Goal: Task Accomplishment & Management: Complete application form

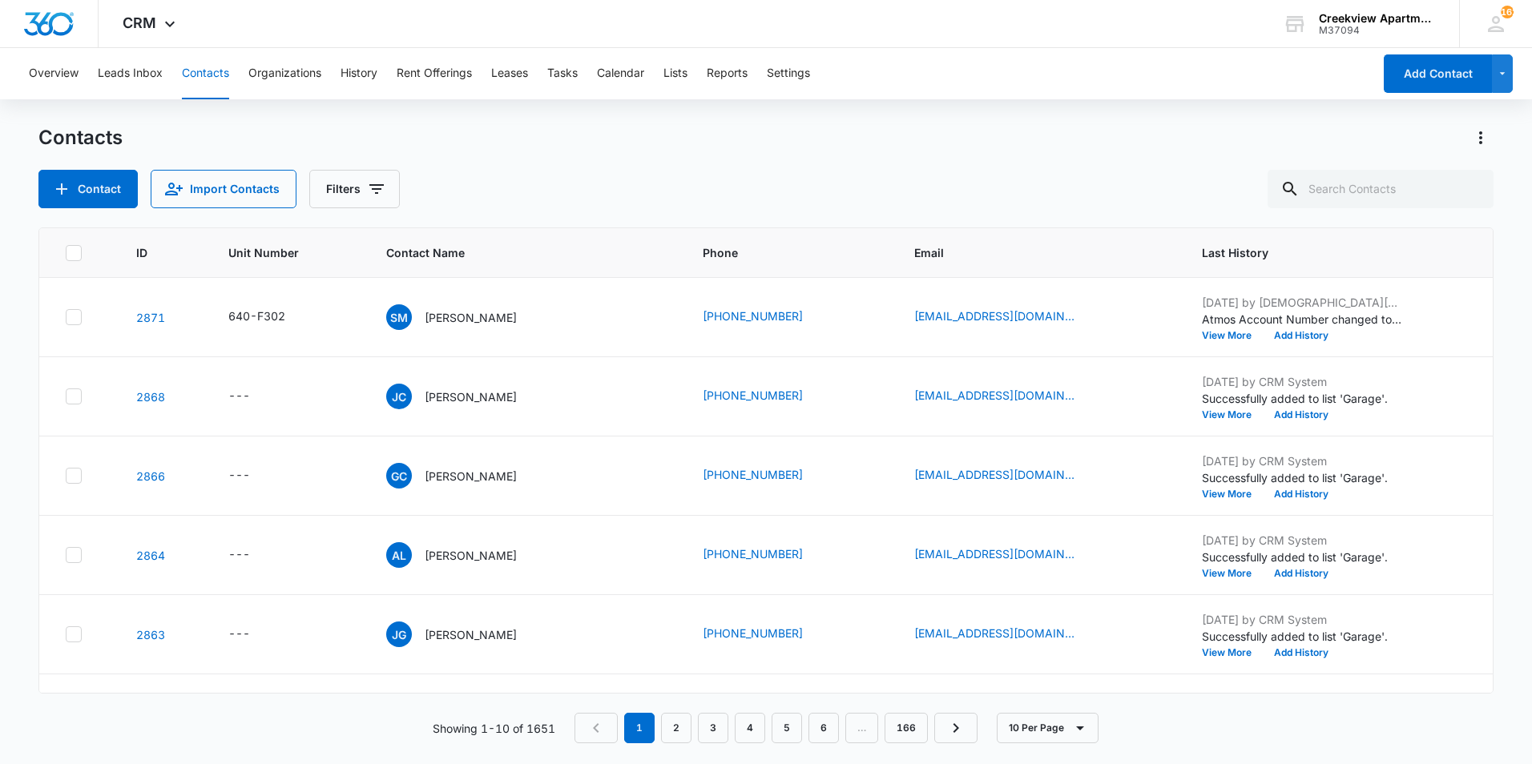
click at [1121, 135] on div "Contacts" at bounding box center [765, 138] width 1455 height 26
click at [1354, 188] on input "text" at bounding box center [1381, 189] width 226 height 38
type input "l203"
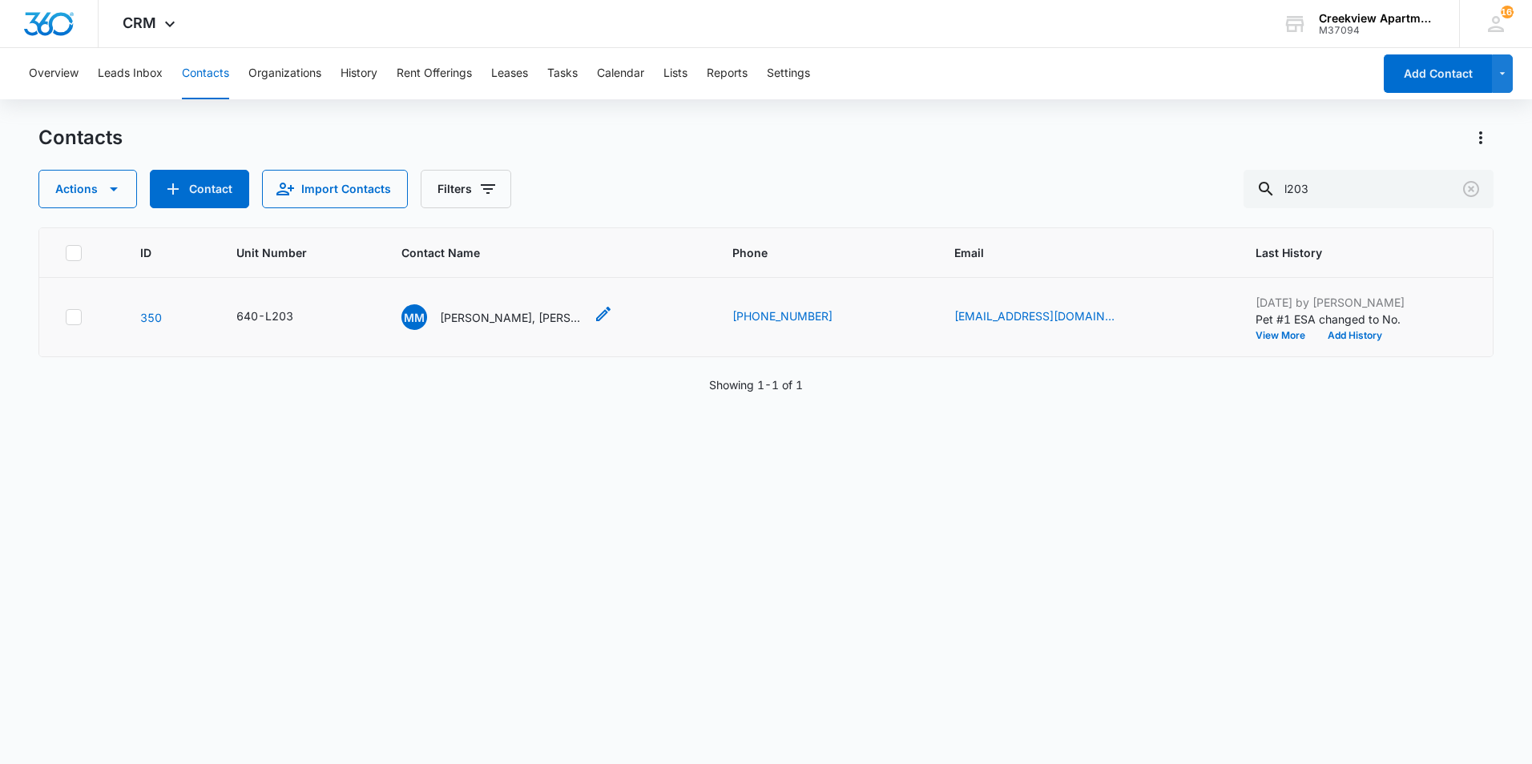
click at [487, 321] on p "[PERSON_NAME], [PERSON_NAME] Nojosa [PERSON_NAME]" at bounding box center [512, 317] width 144 height 17
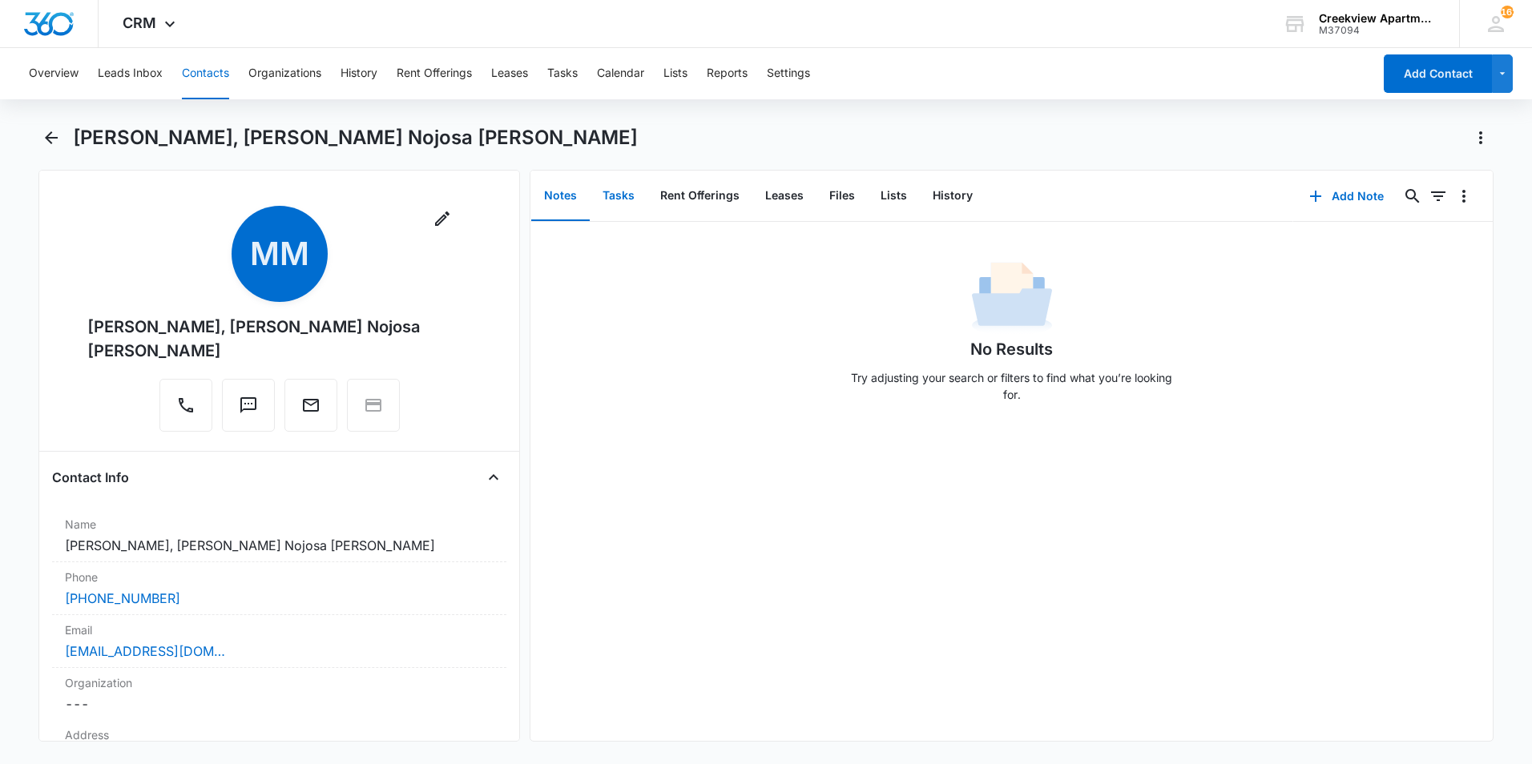
click at [622, 196] on button "Tasks" at bounding box center [619, 196] width 58 height 50
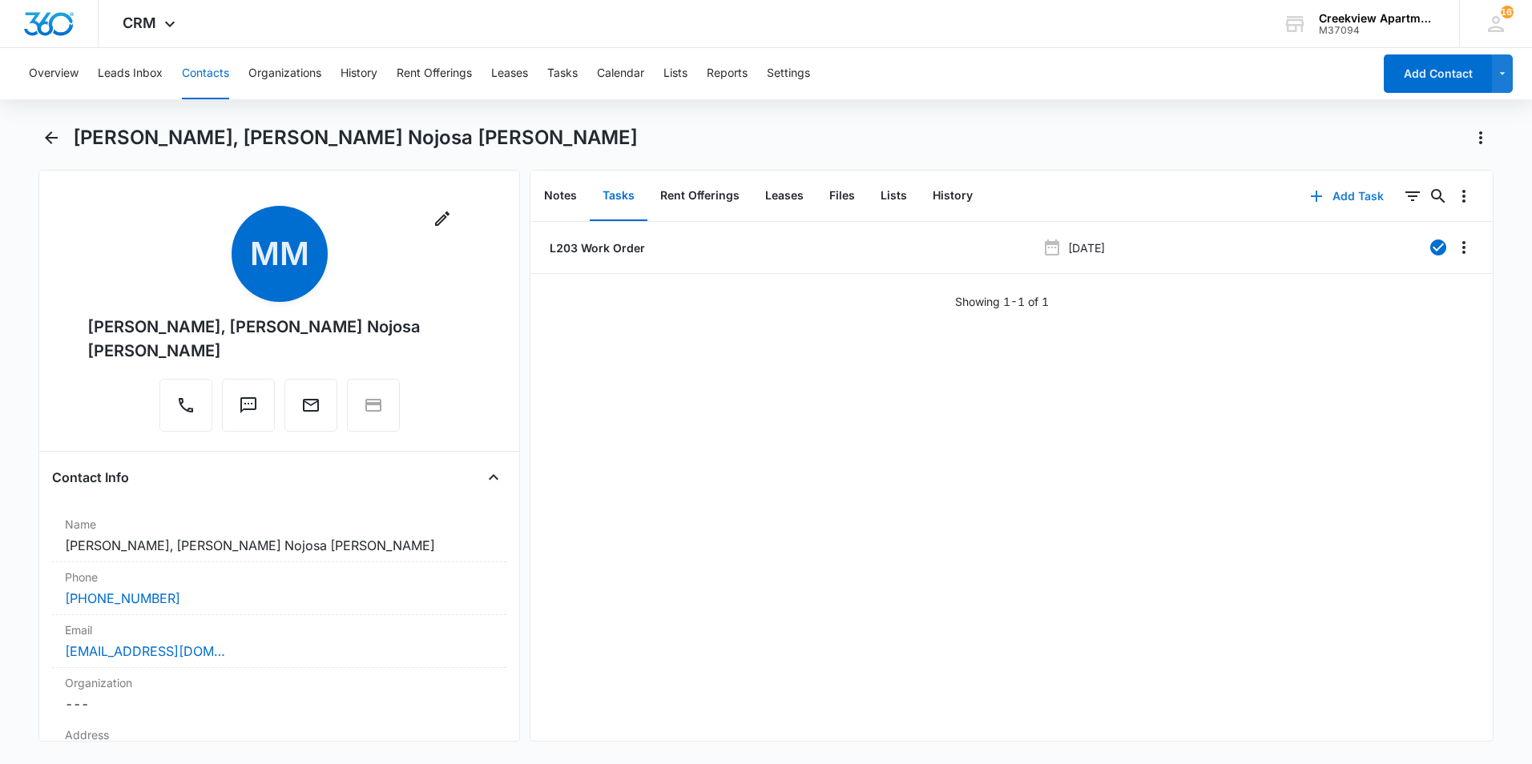
click at [1320, 194] on button "Add Task" at bounding box center [1347, 196] width 106 height 38
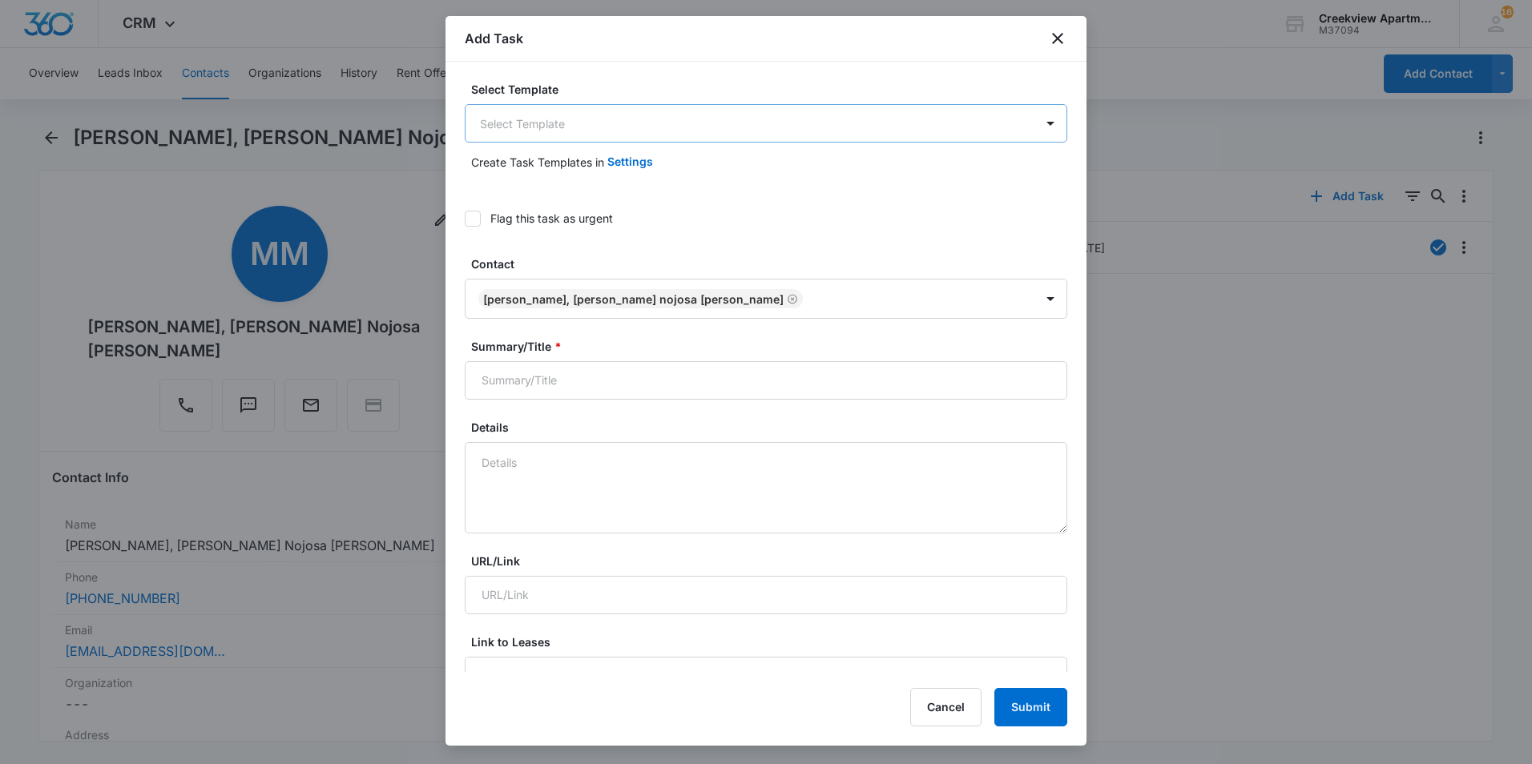
click at [599, 133] on body "CRM Apps Reputation Websites Forms CRM Email Social Content Ads Intelligence Fi…" at bounding box center [766, 382] width 1532 height 764
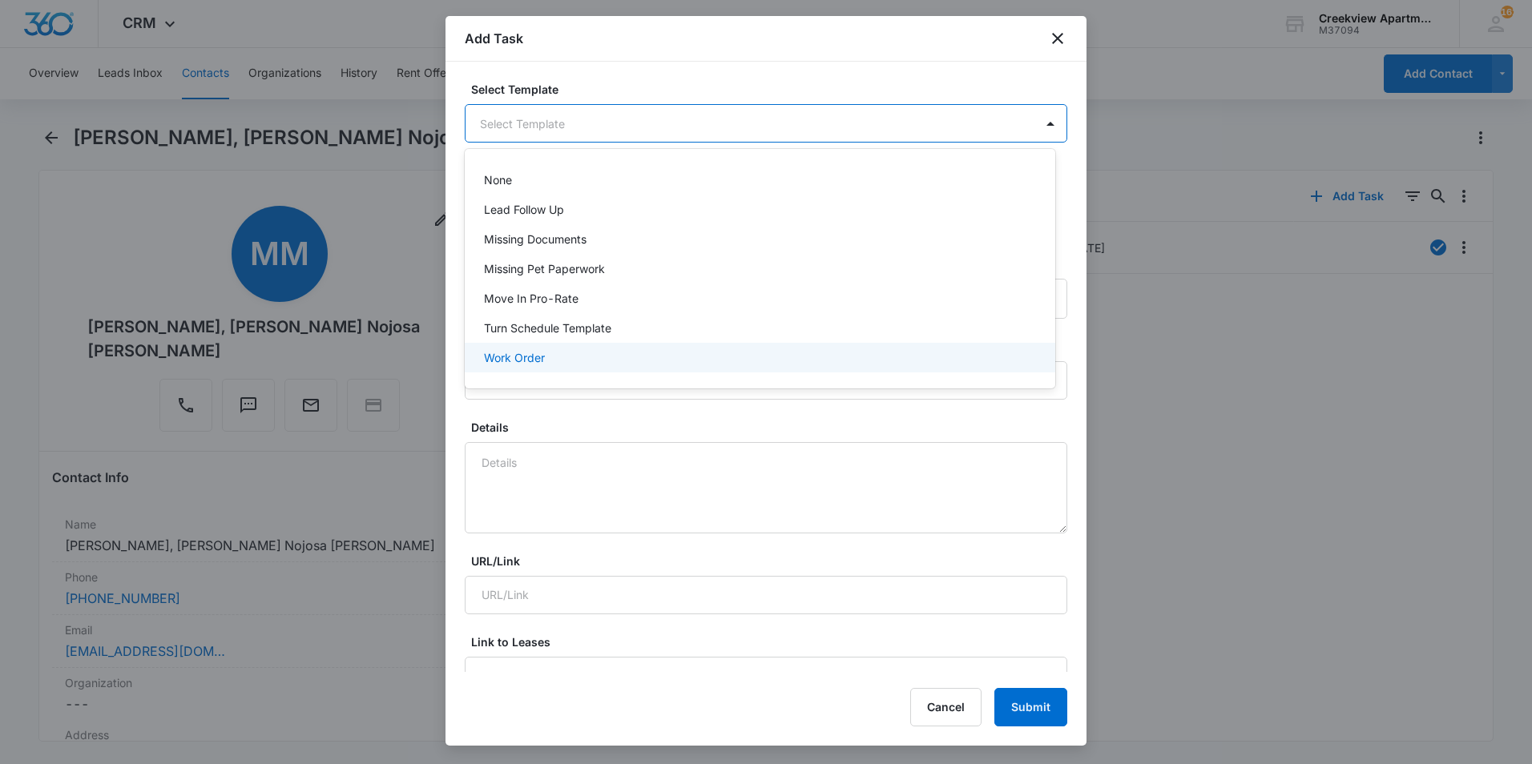
click at [540, 345] on div "Work Order" at bounding box center [760, 358] width 591 height 30
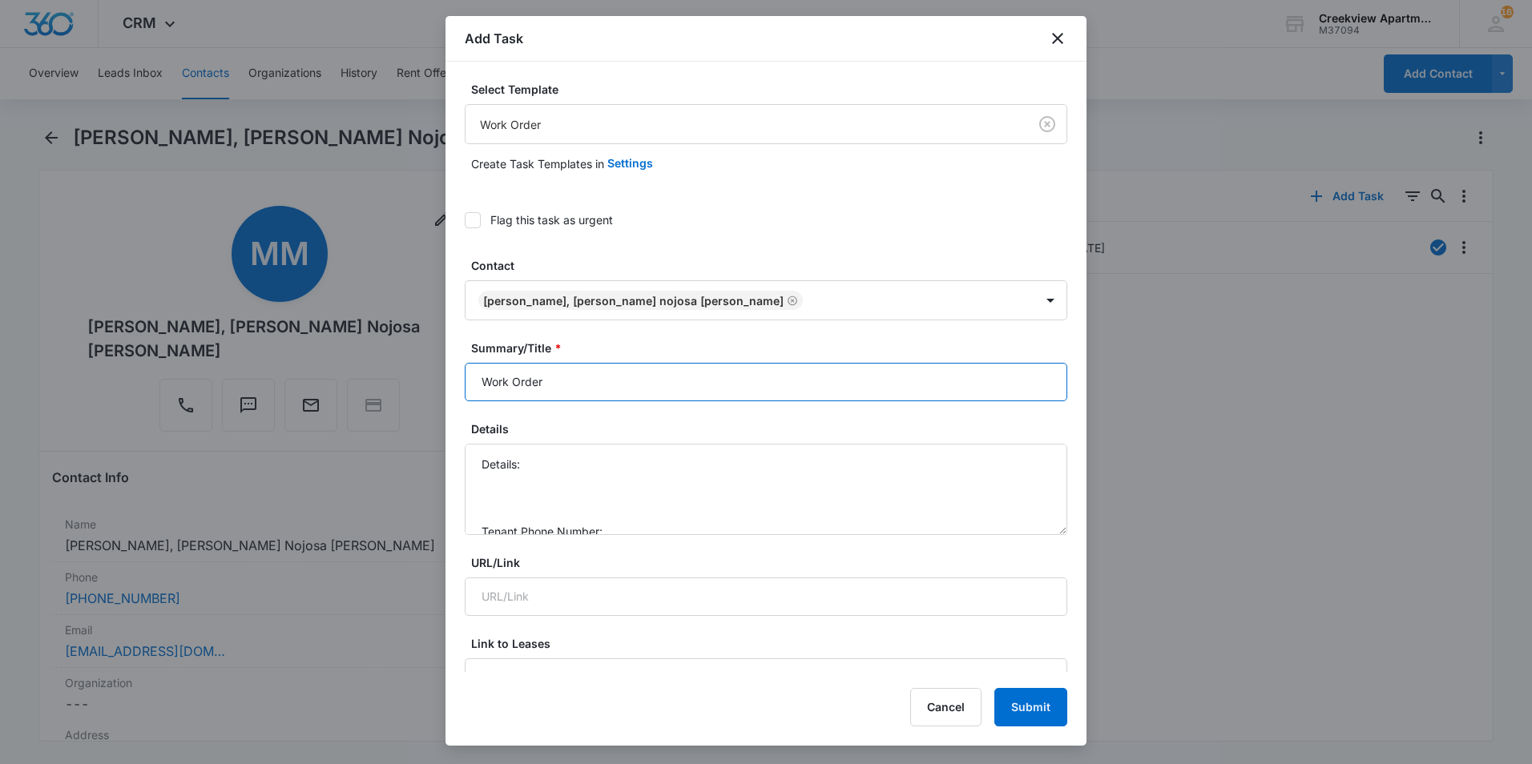
click at [481, 385] on input "Work Order" at bounding box center [766, 382] width 603 height 38
click at [1055, 39] on icon "close" at bounding box center [1057, 38] width 19 height 19
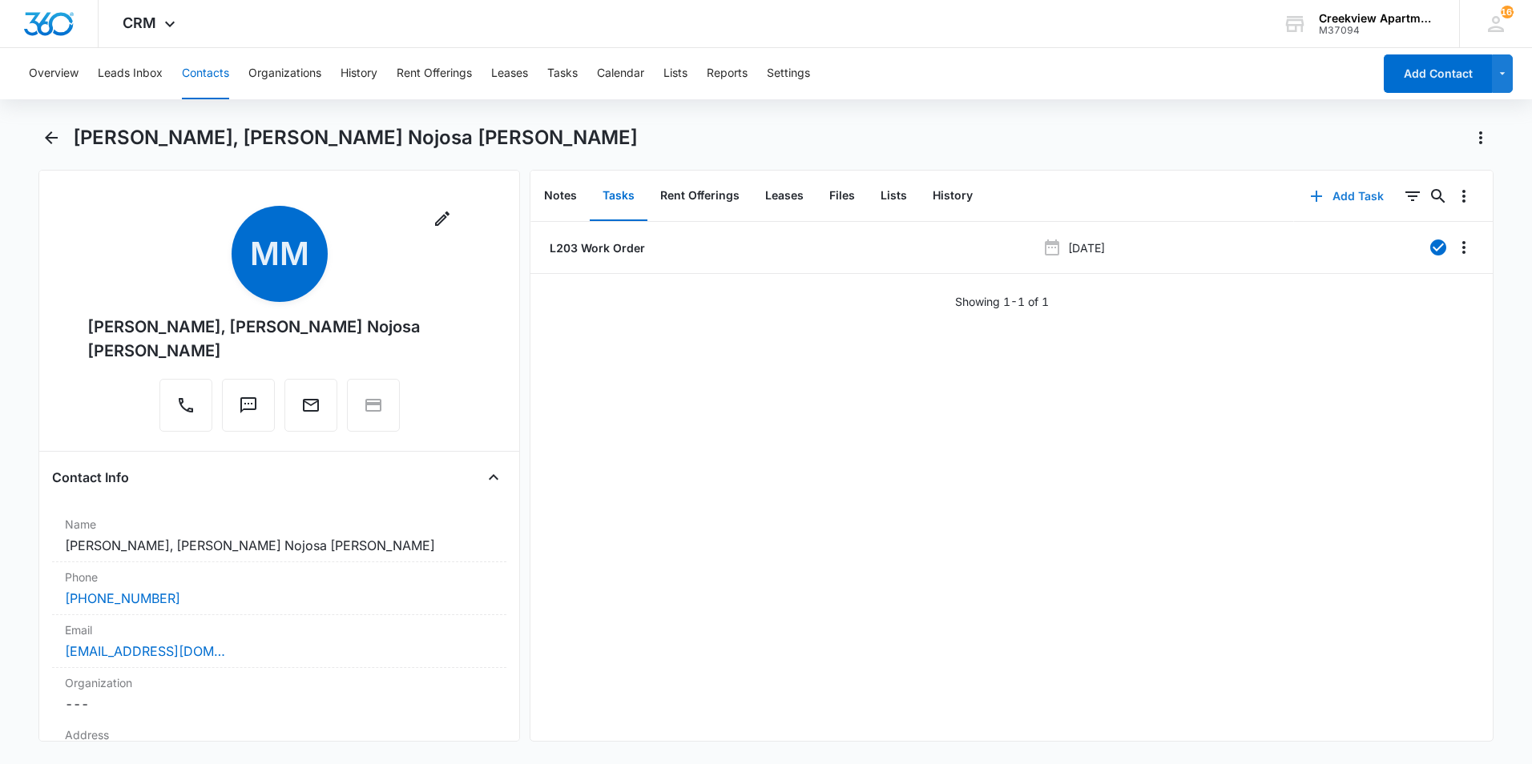
click at [1324, 196] on button "Add Task" at bounding box center [1347, 196] width 106 height 38
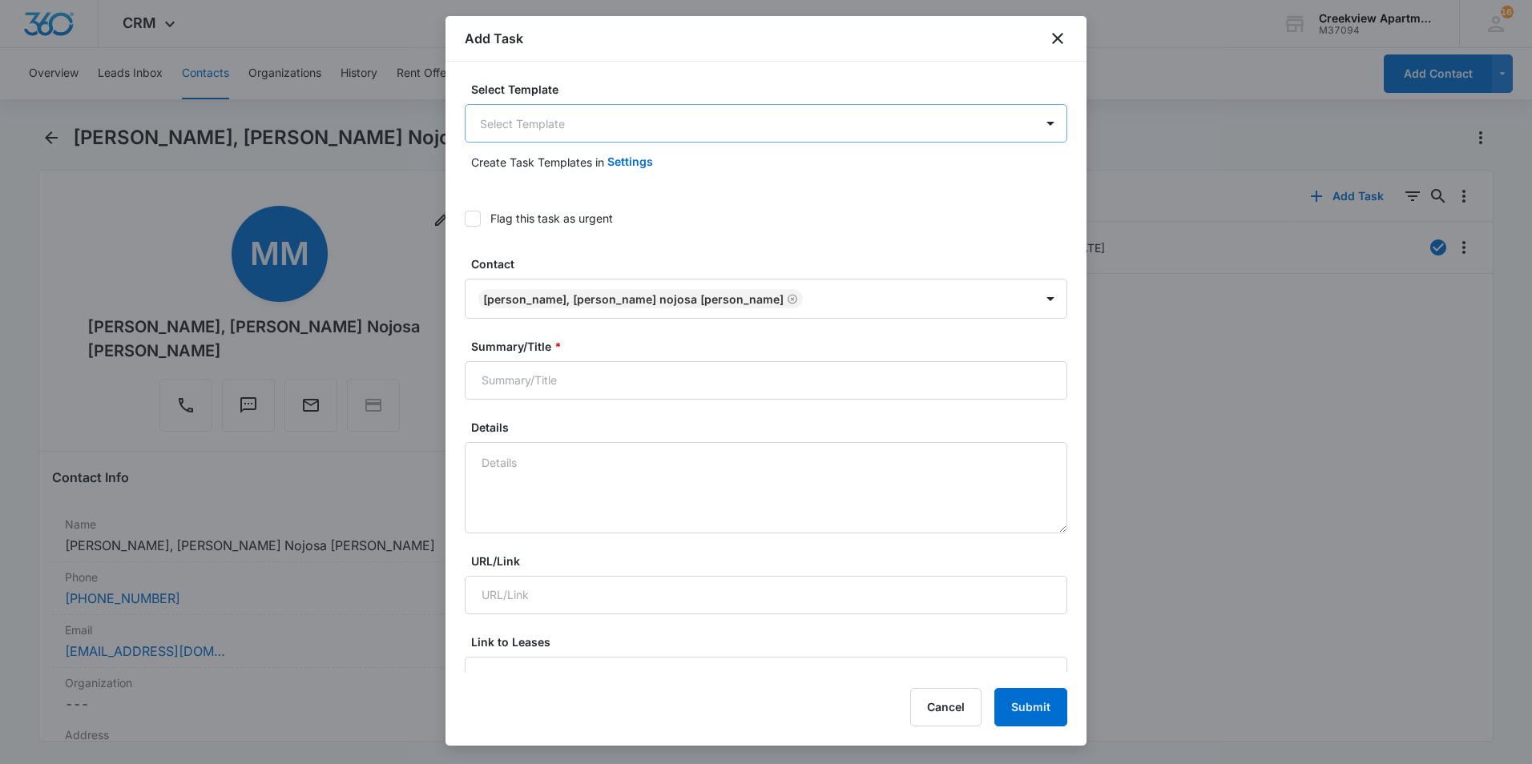
click at [487, 135] on body "CRM Apps Reputation Websites Forms CRM Email Social Content Ads Intelligence Fi…" at bounding box center [766, 382] width 1532 height 764
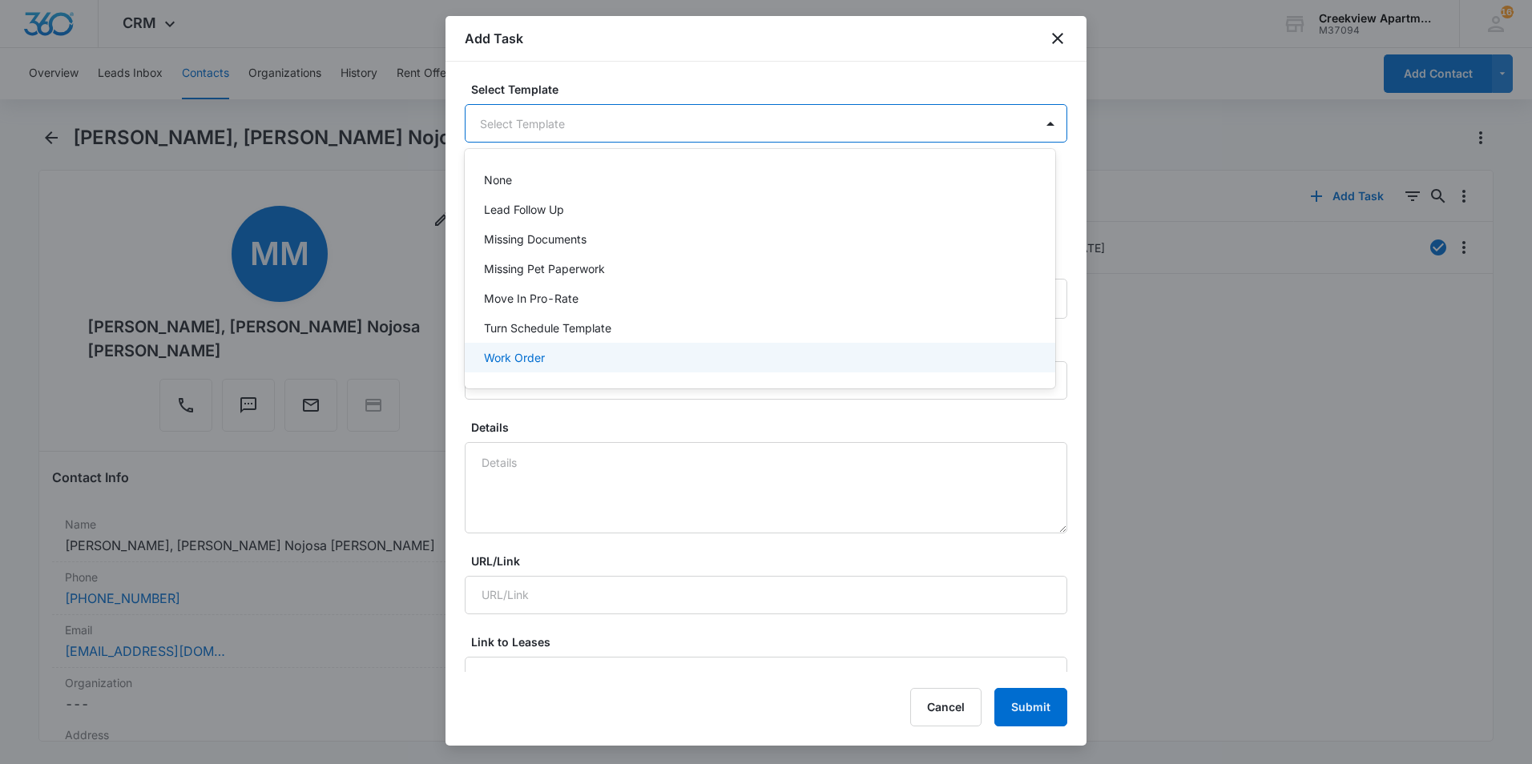
click at [535, 359] on p "Work Order" at bounding box center [514, 357] width 61 height 17
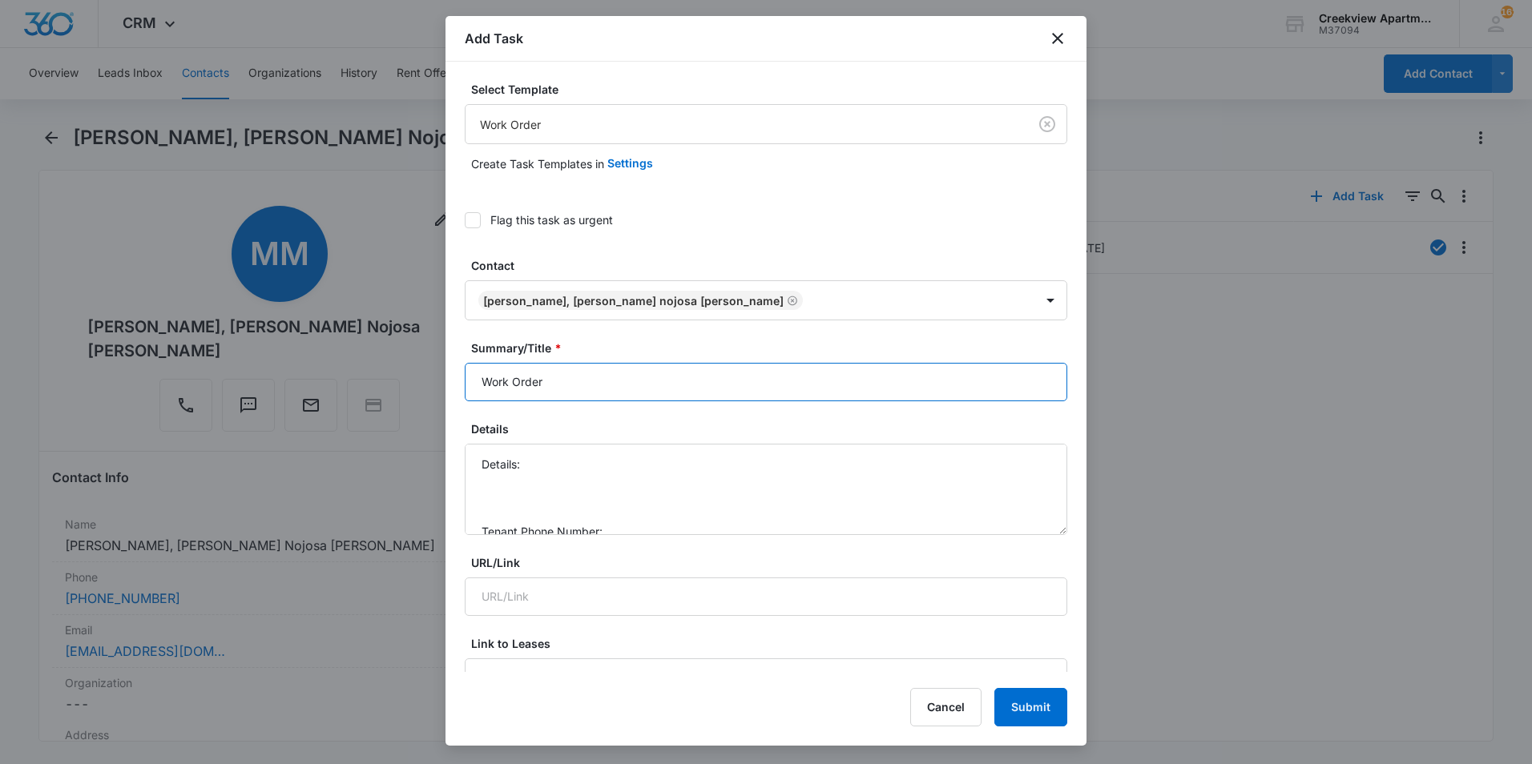
click at [486, 386] on input "Work Order" at bounding box center [766, 382] width 603 height 38
type input "L203 Work Order"
click at [566, 483] on textarea "Details: Tenant Phone Number: Call Before:" at bounding box center [766, 489] width 603 height 91
click at [568, 477] on textarea "Details: Tenant Phone Number: Call Before:" at bounding box center [766, 489] width 603 height 91
click at [571, 467] on textarea "Details: Tenant Phone Number: Call Before:" at bounding box center [766, 489] width 603 height 91
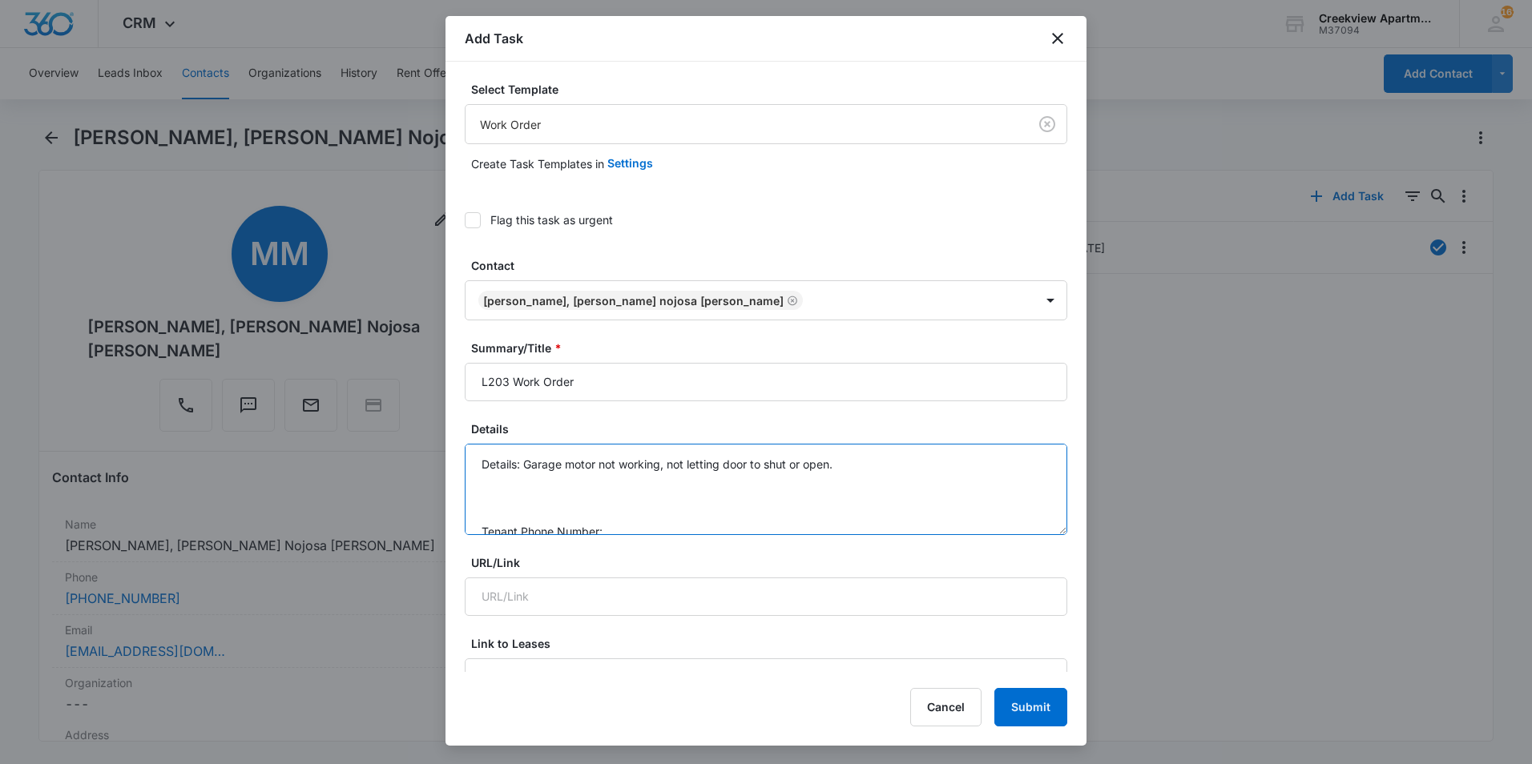
scroll to position [50, 0]
click at [681, 483] on textarea "Details: Garage motor not working, not letting door to shut or open. Tenant Pho…" at bounding box center [766, 489] width 603 height 91
click at [871, 462] on textarea "Details: Garage motor not working, not letting door to shut or open. Tenant Pho…" at bounding box center [766, 489] width 603 height 91
click at [519, 461] on textarea "Details: Garage motor not working, not letting door to shut or open. Tenant Pho…" at bounding box center [766, 489] width 603 height 91
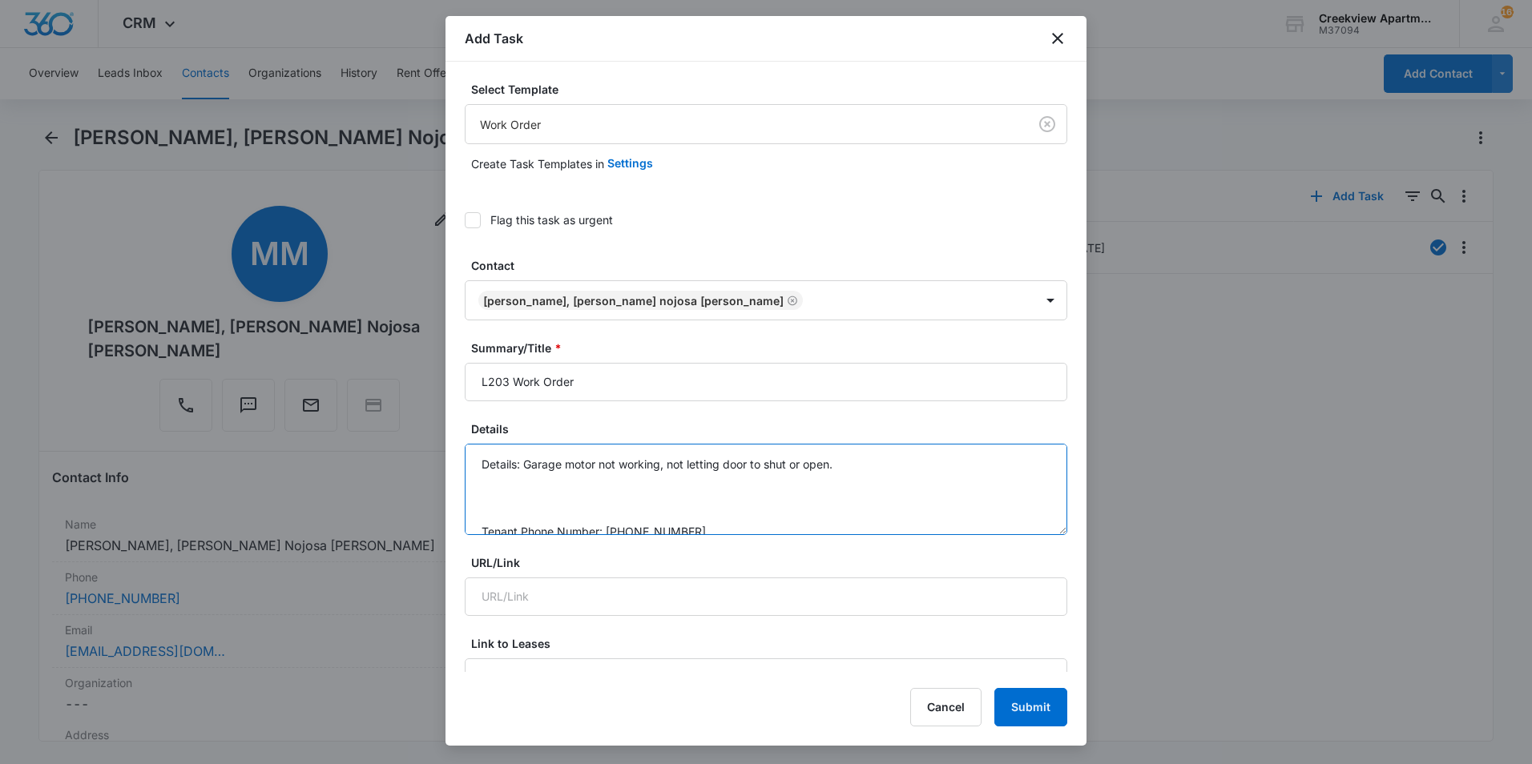
click at [522, 462] on textarea "Details: Garage motor not working, not letting door to shut or open. Tenant Pho…" at bounding box center [766, 489] width 603 height 91
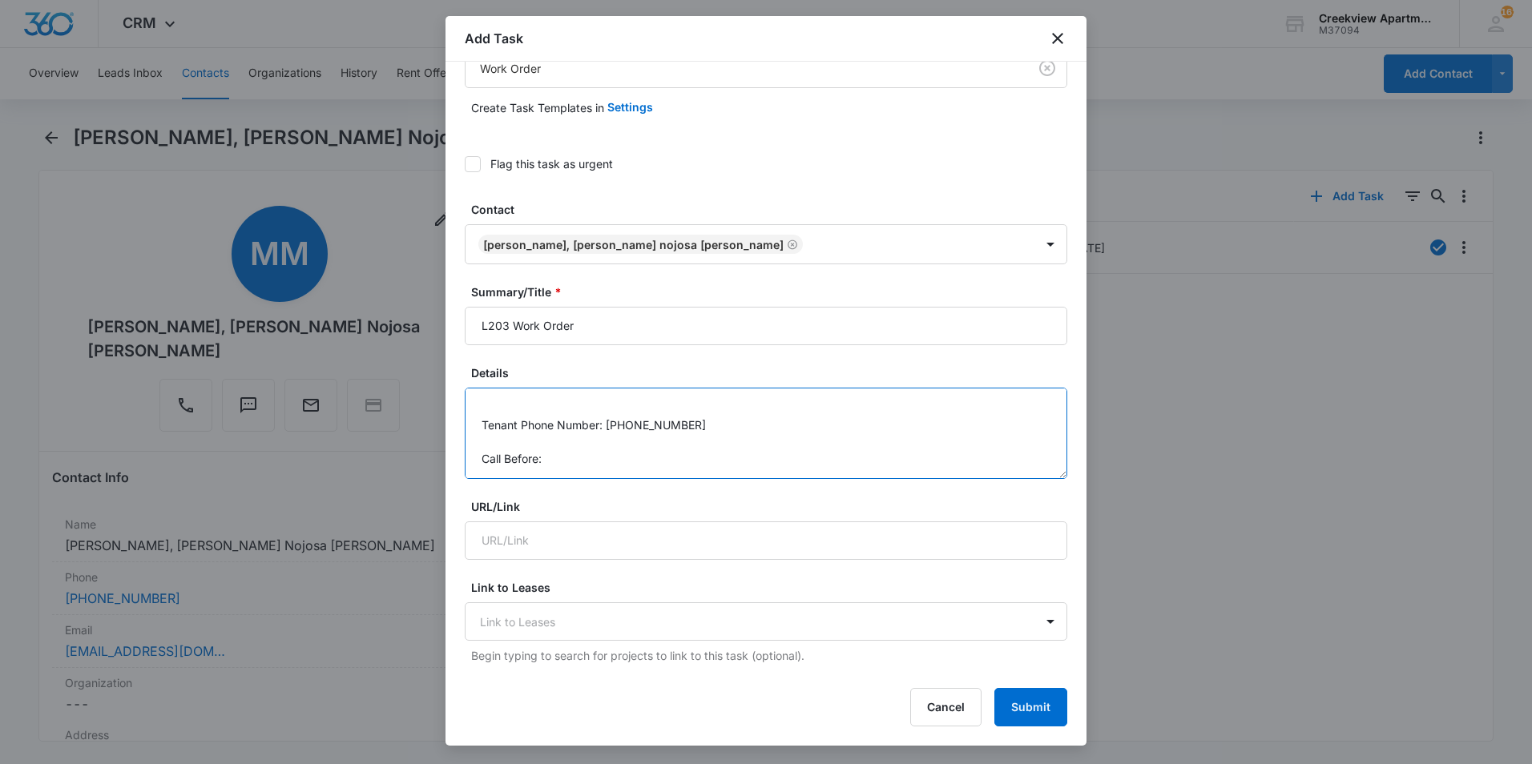
scroll to position [80, 0]
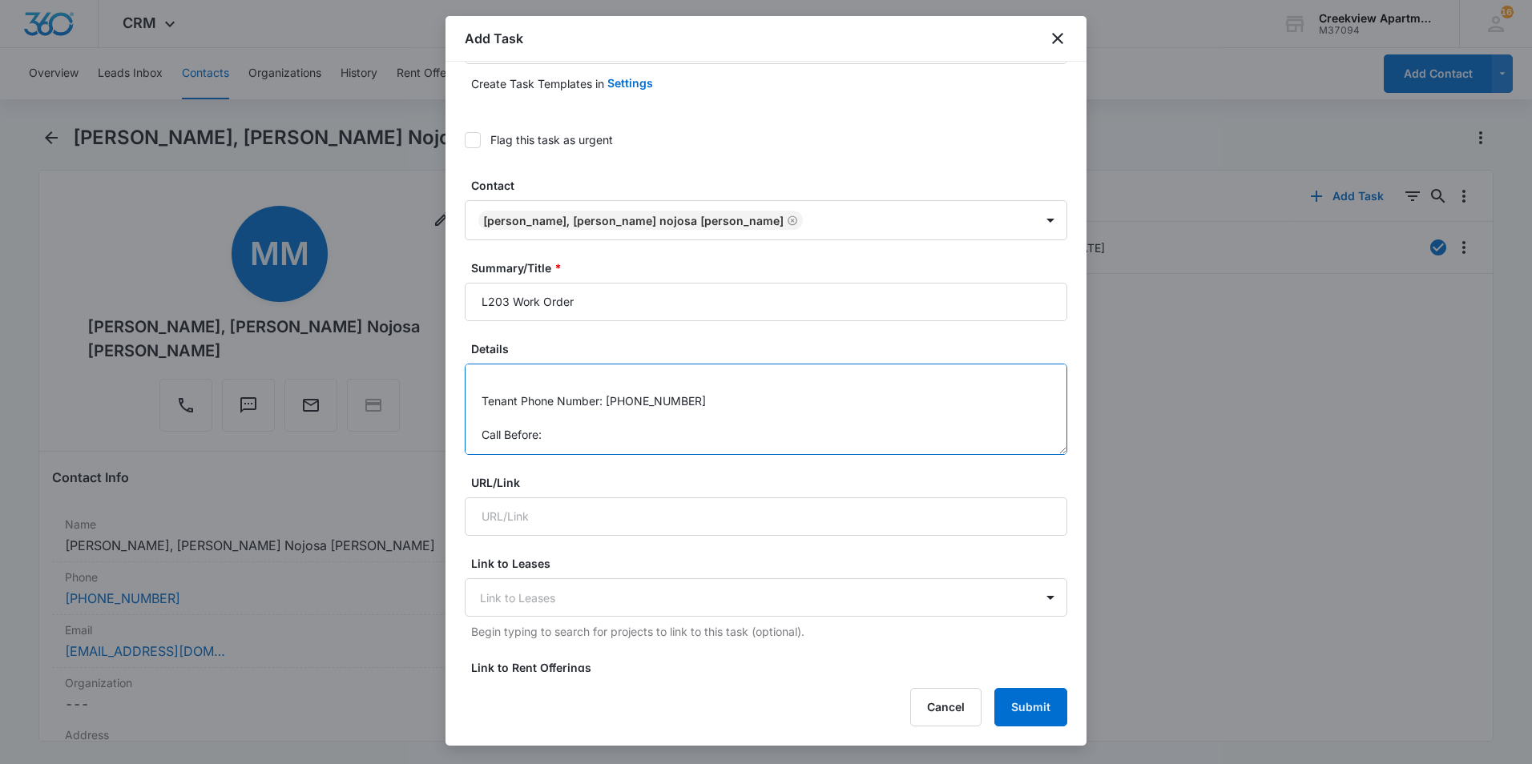
click at [725, 438] on textarea "Details: 18#5 Garage motor not working, not letting door to shut or open. Tenan…" at bounding box center [766, 409] width 603 height 91
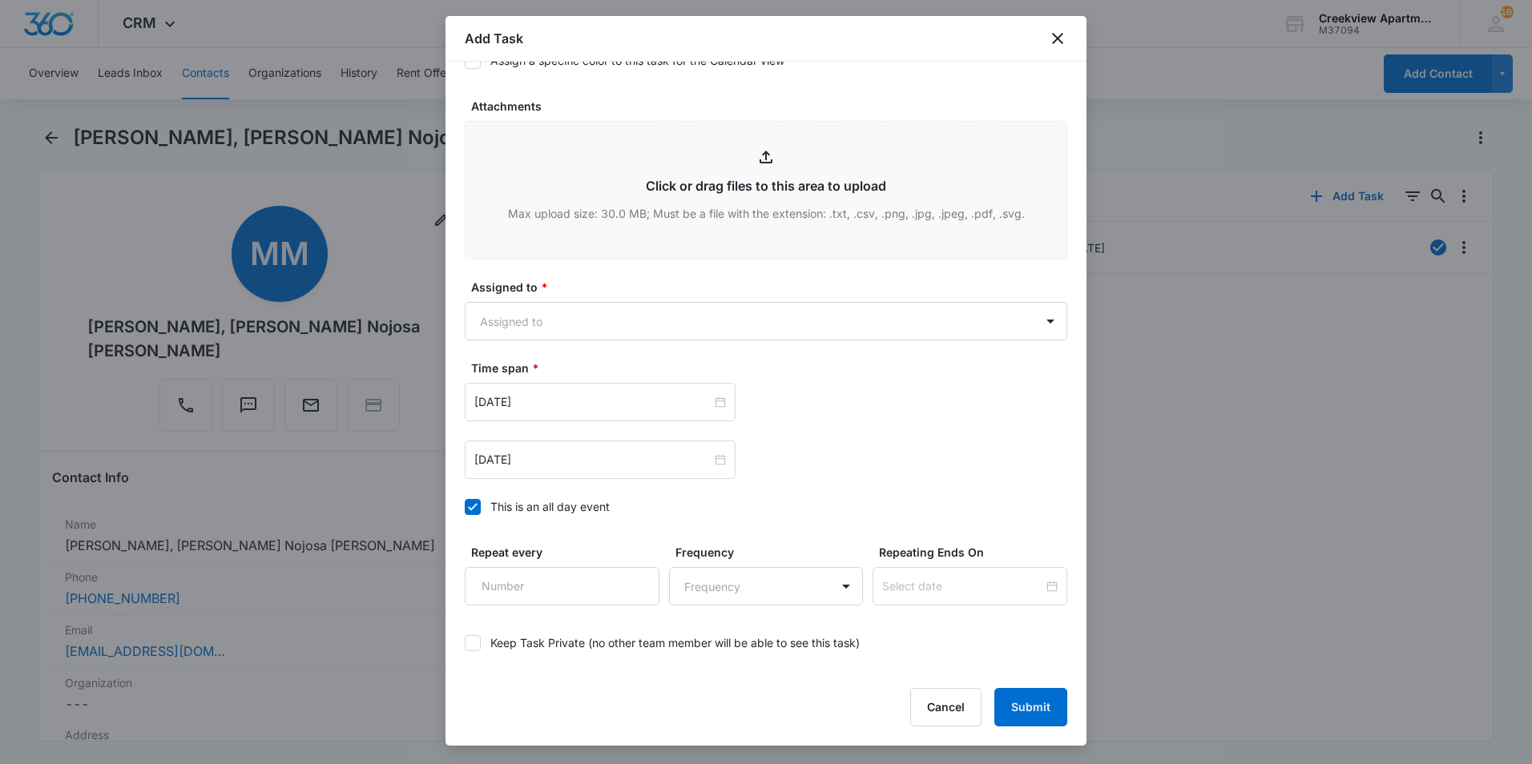
scroll to position [871, 0]
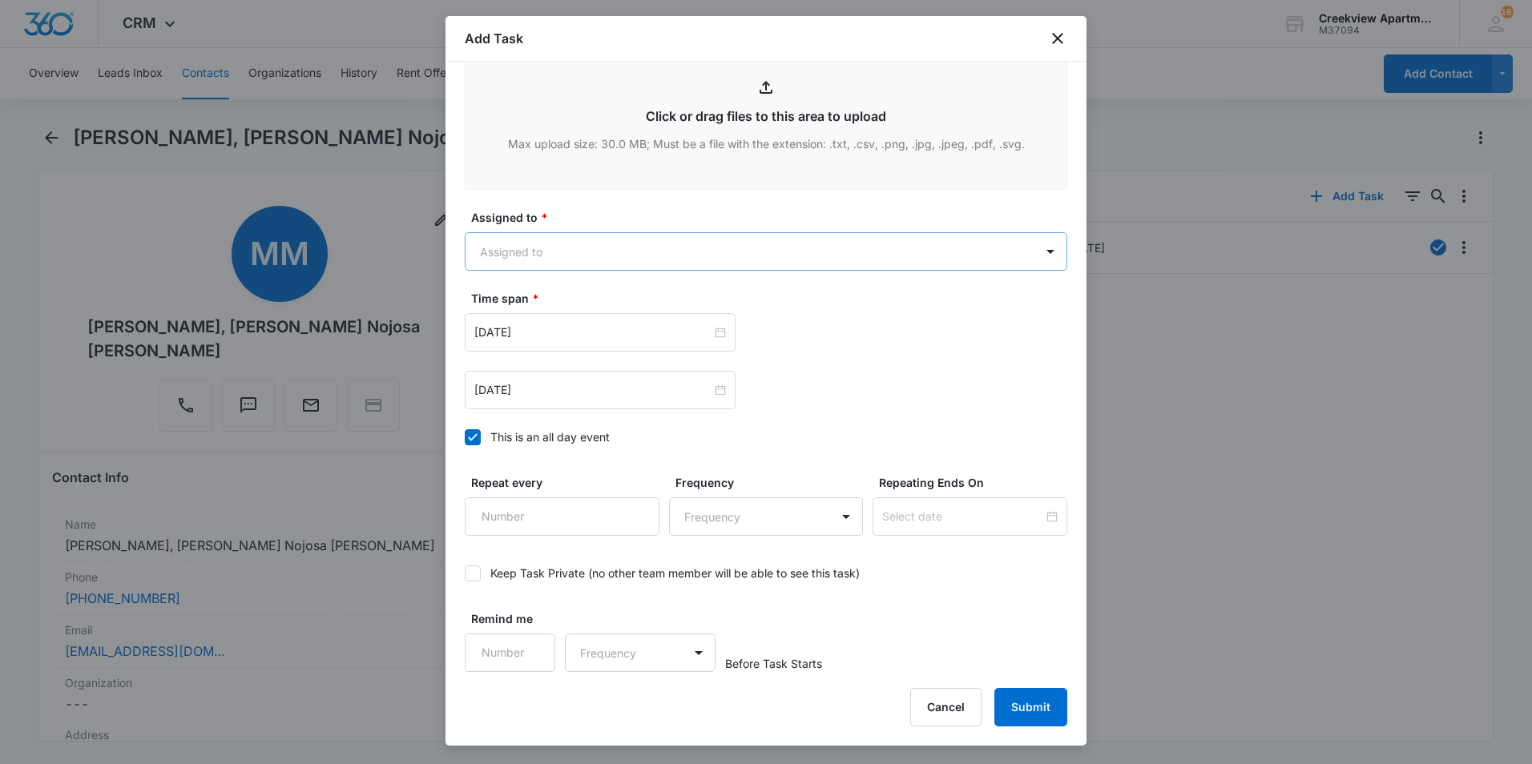
type textarea "Details: 18#5 Garage motor not working, not letting door to shut or open. Tenan…"
click at [610, 251] on body "CRM Apps Reputation Websites Forms CRM Email Social Content Ads Intelligence Fi…" at bounding box center [766, 382] width 1532 height 764
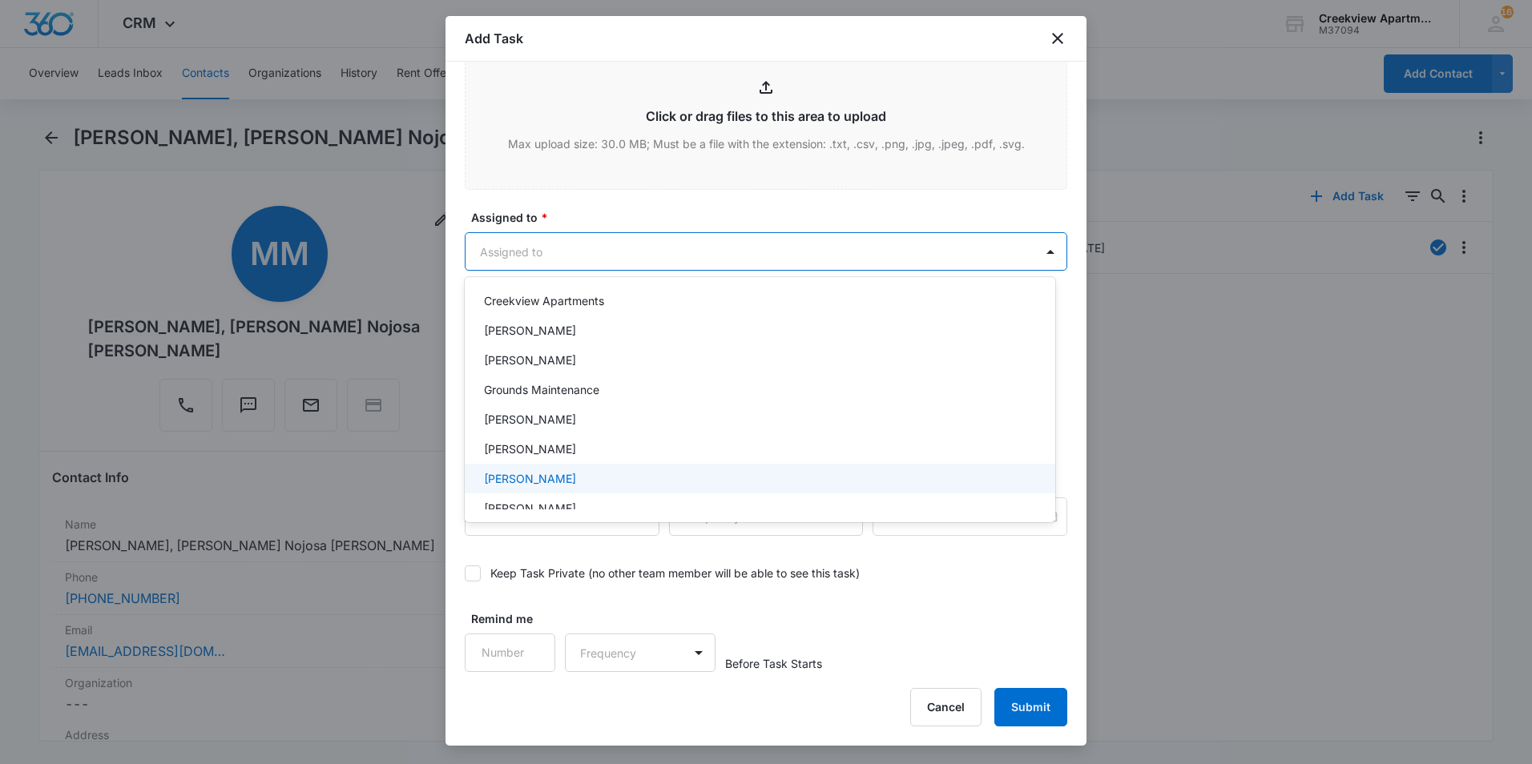
scroll to position [240, 0]
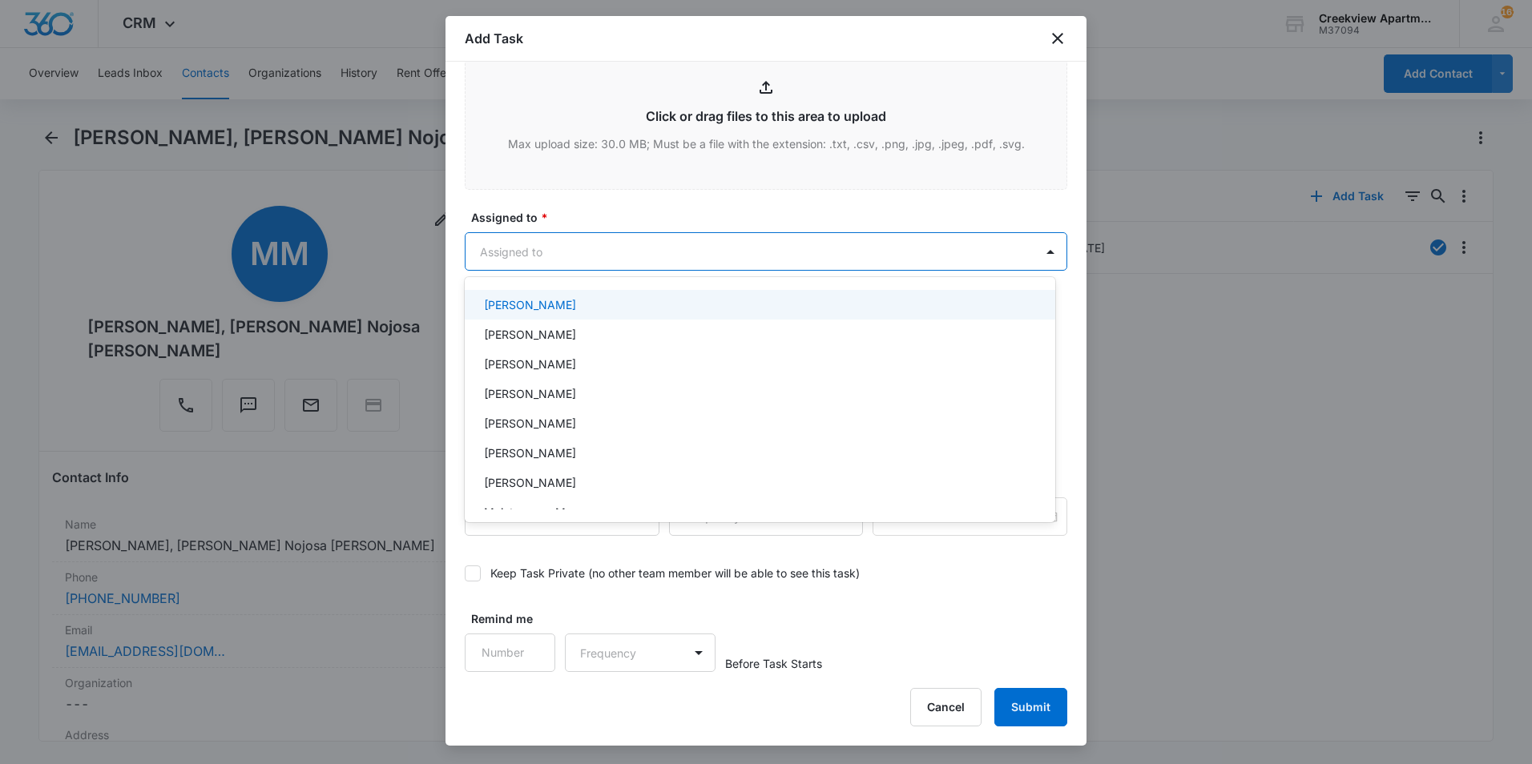
click at [536, 311] on p "[PERSON_NAME]" at bounding box center [530, 304] width 92 height 17
click at [579, 211] on div at bounding box center [766, 382] width 1532 height 764
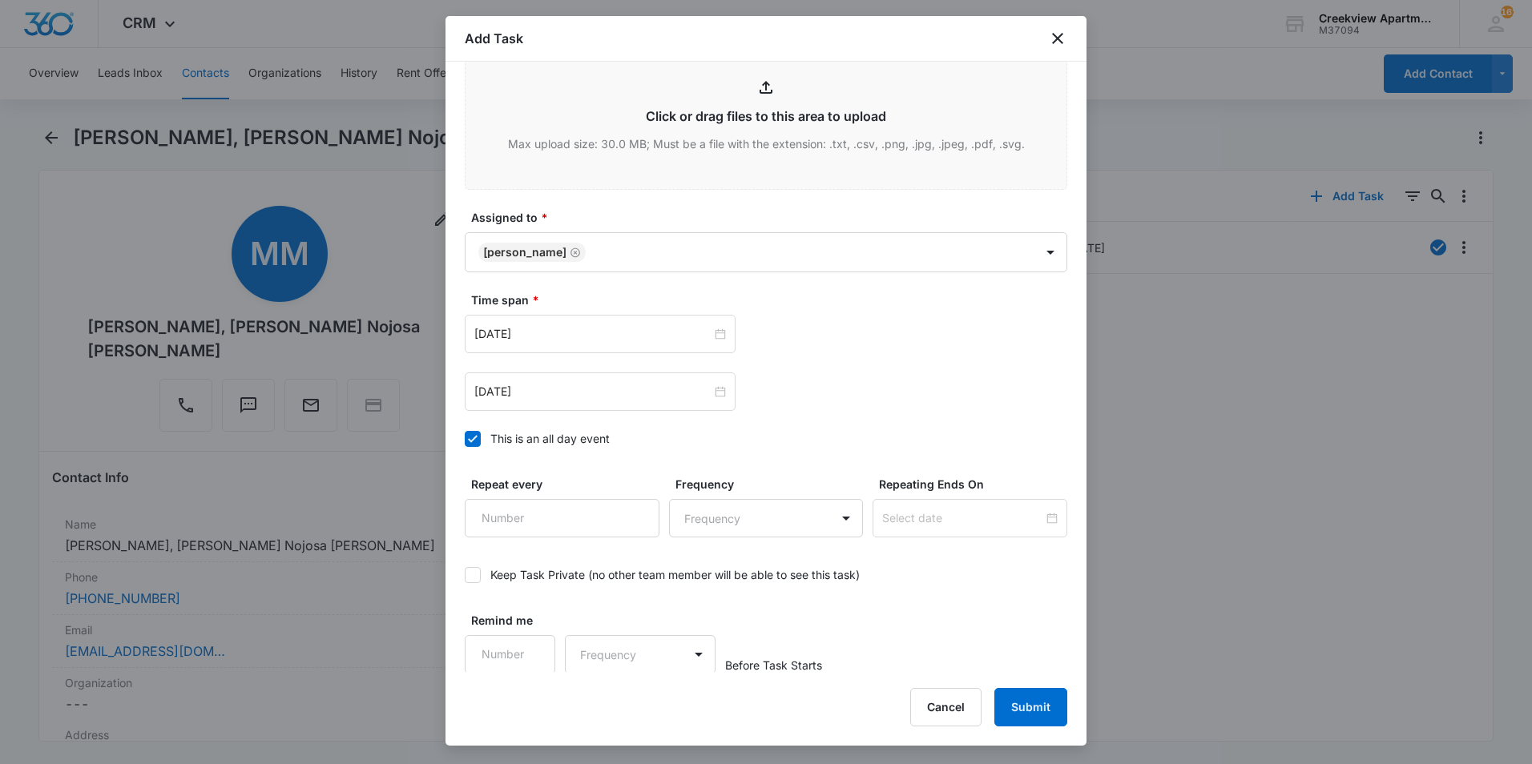
scroll to position [873, 0]
click at [619, 326] on input "[DATE]" at bounding box center [592, 333] width 237 height 18
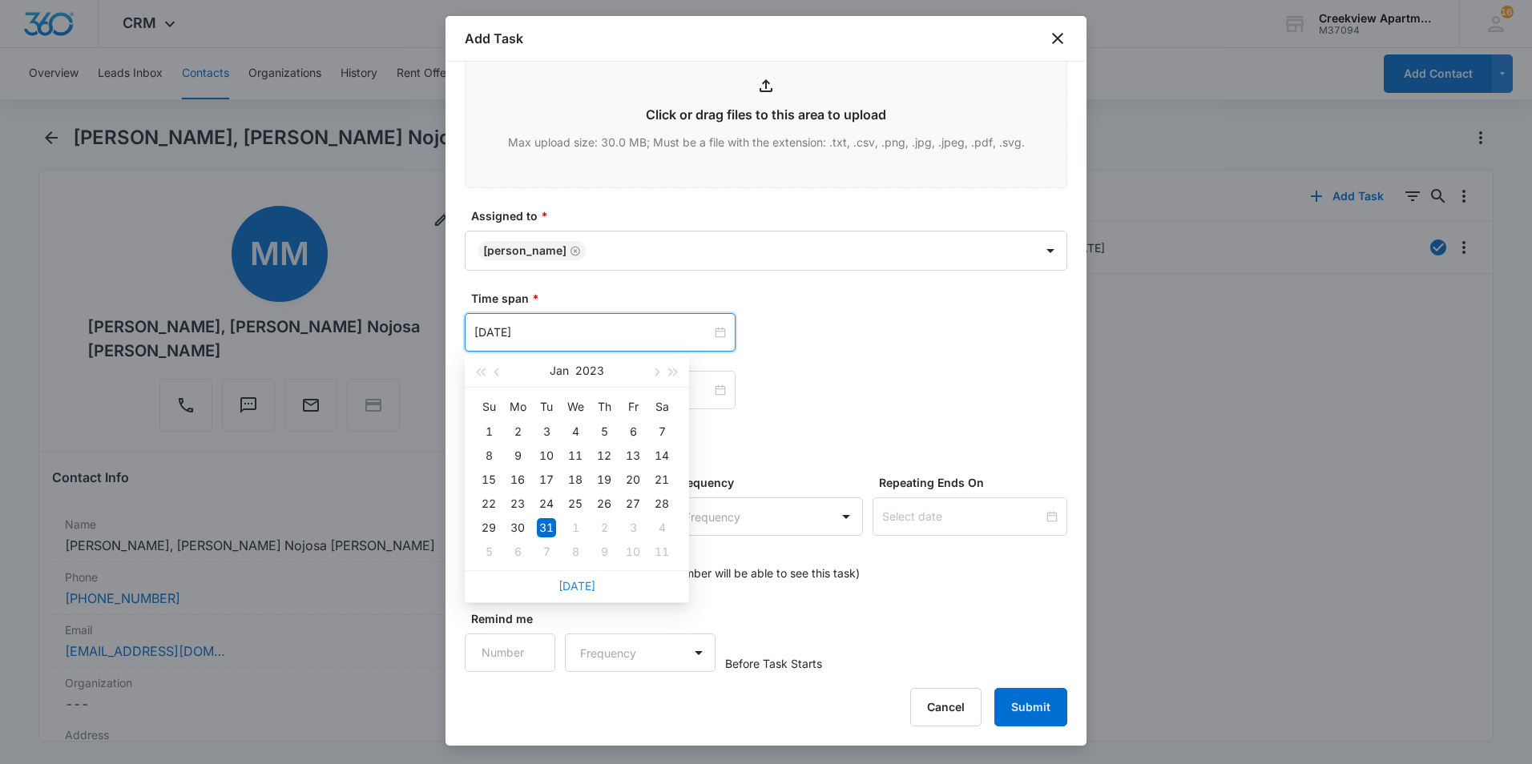
click at [571, 586] on link "[DATE]" at bounding box center [577, 586] width 37 height 14
type input "[DATE]"
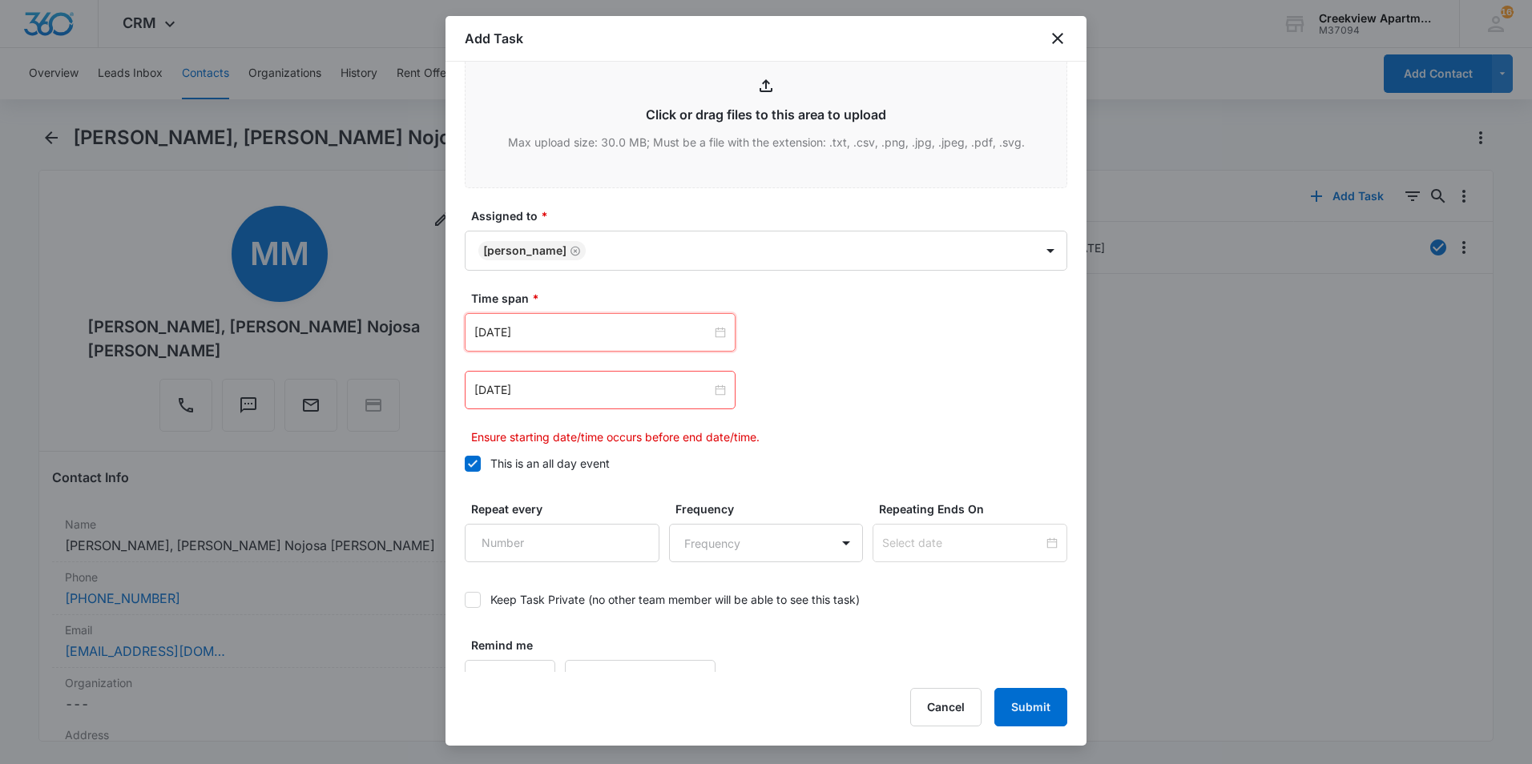
click at [599, 391] on input "[DATE]" at bounding box center [592, 390] width 237 height 18
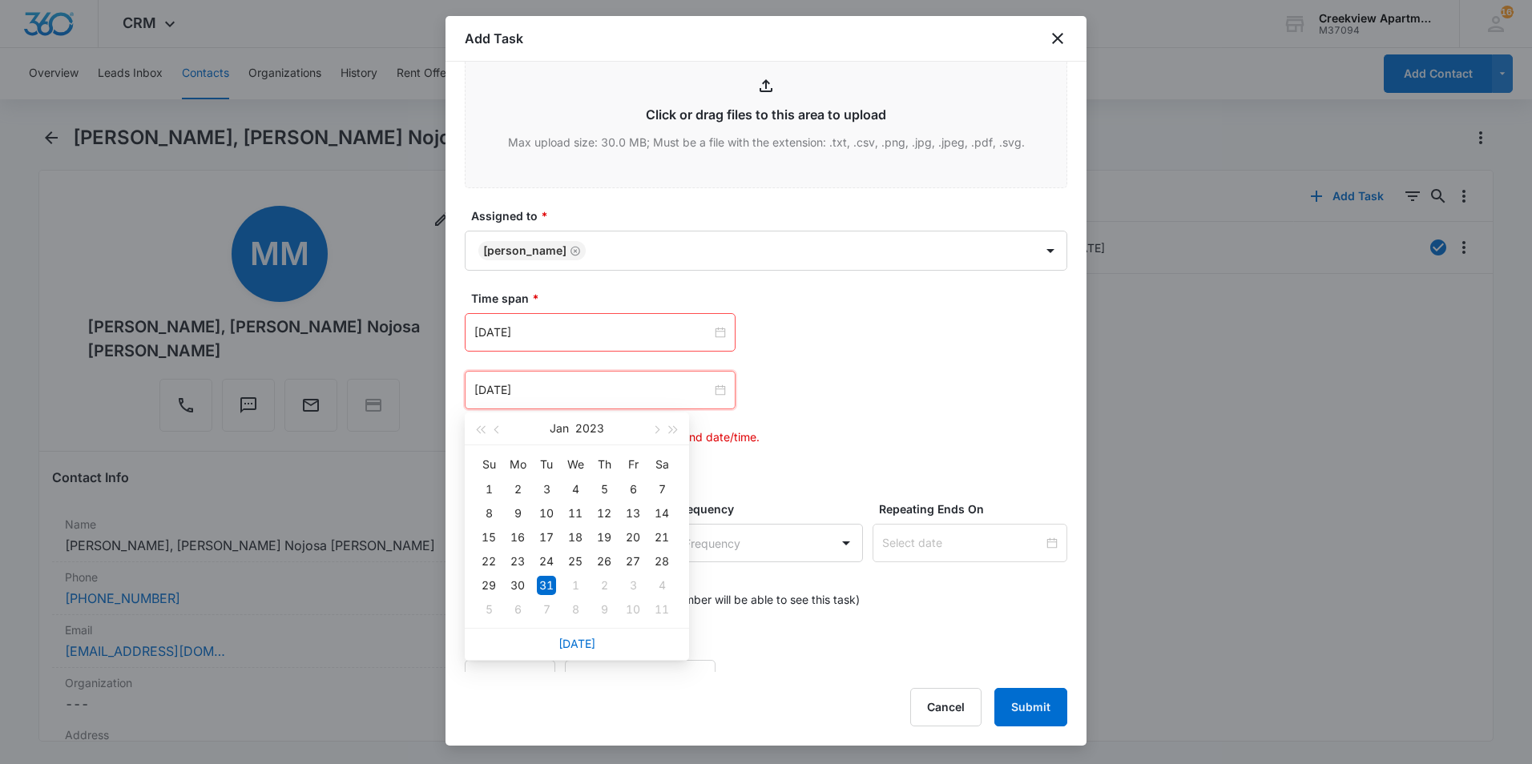
drag, startPoint x: 575, startPoint y: 647, endPoint x: 576, endPoint y: 583, distance: 63.3
click at [575, 644] on link "[DATE]" at bounding box center [577, 644] width 37 height 14
type input "[DATE]"
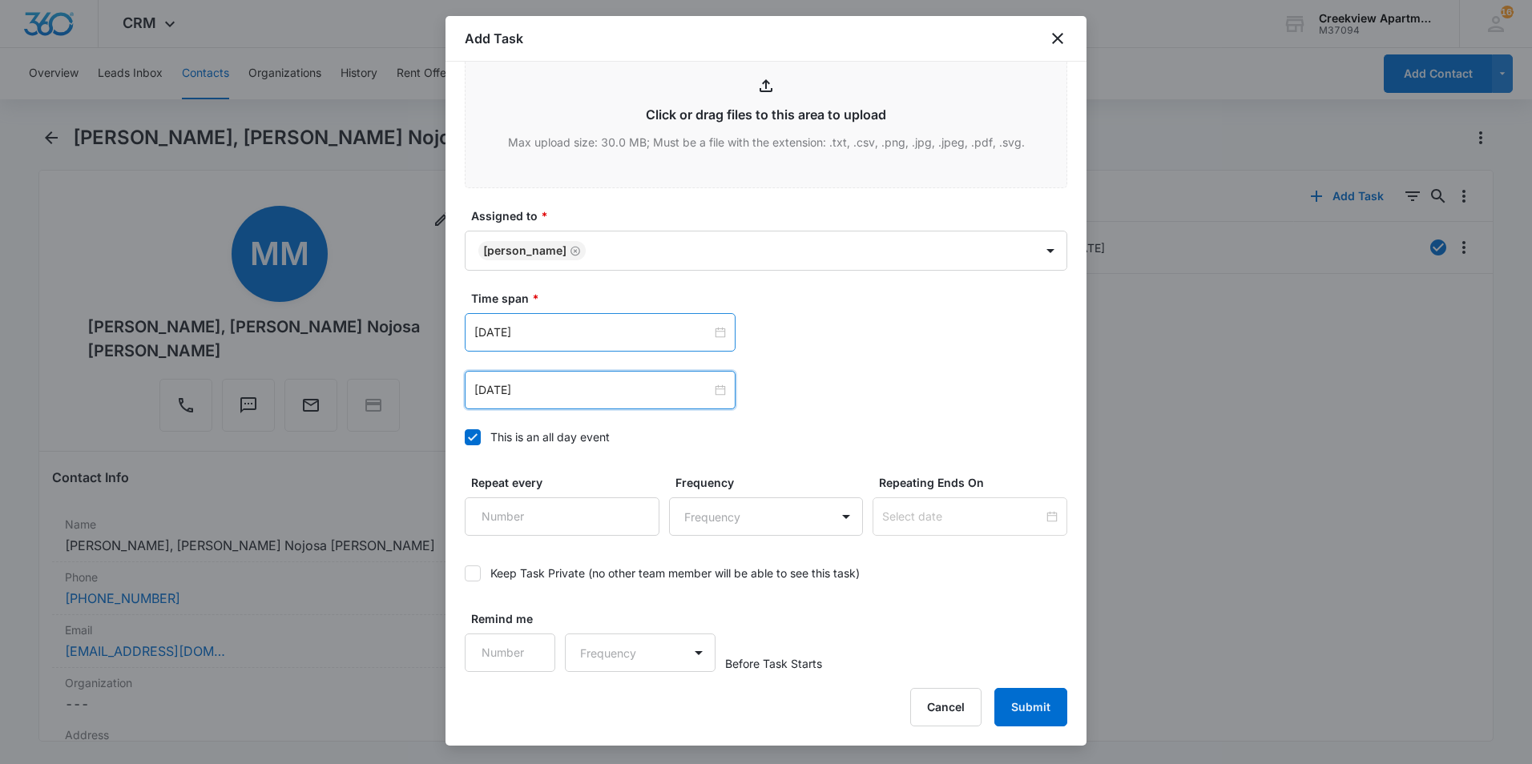
click at [584, 352] on div "[DATE] [DATE] Su Mo Tu We Th Fr Sa 28 29 30 1 2 3 4 5 6 7 8 9 10 11 12 13 14 15…" at bounding box center [766, 361] width 603 height 96
click at [586, 335] on input "[DATE]" at bounding box center [592, 333] width 237 height 18
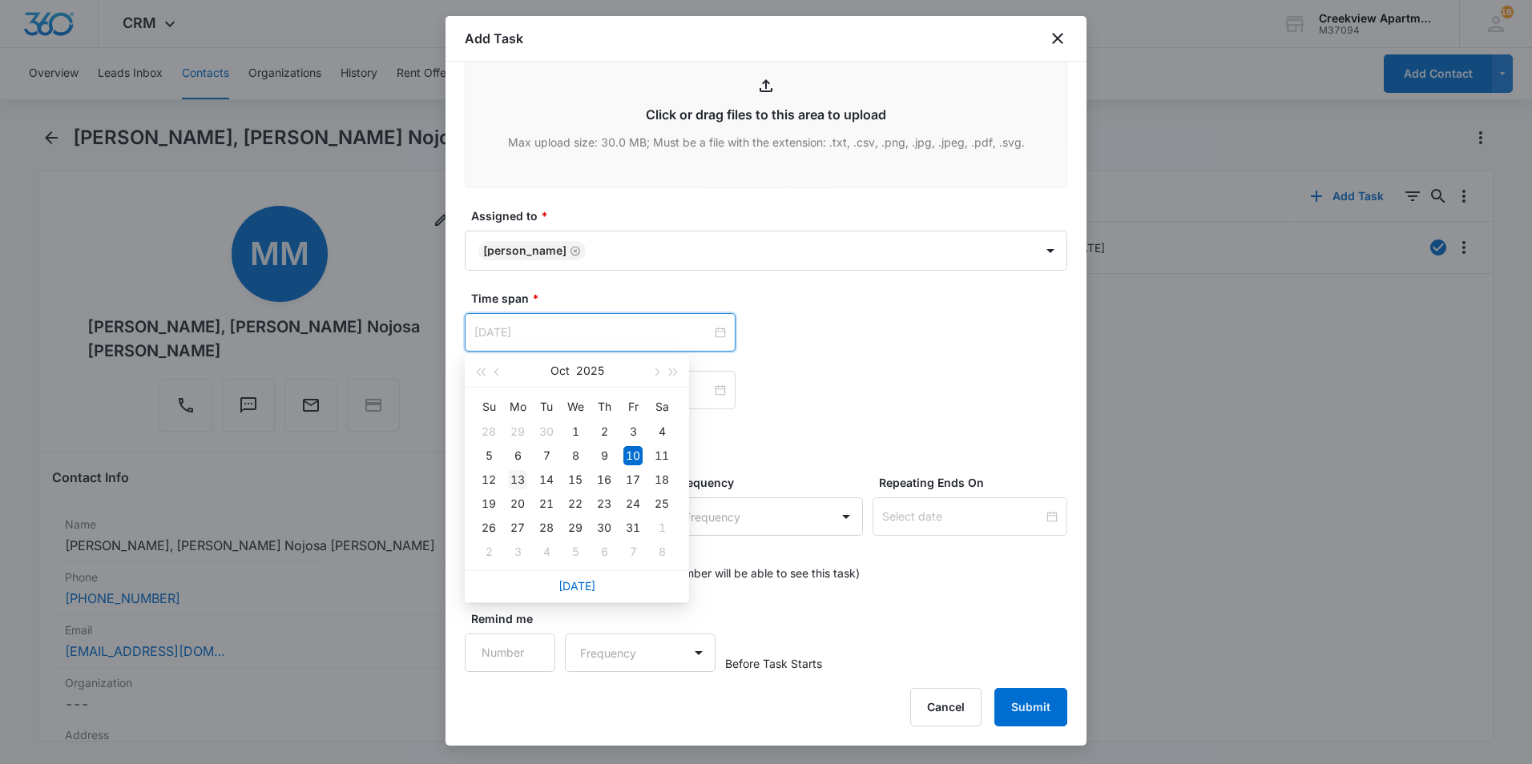
type input "[DATE]"
click at [522, 479] on div "13" at bounding box center [517, 479] width 19 height 19
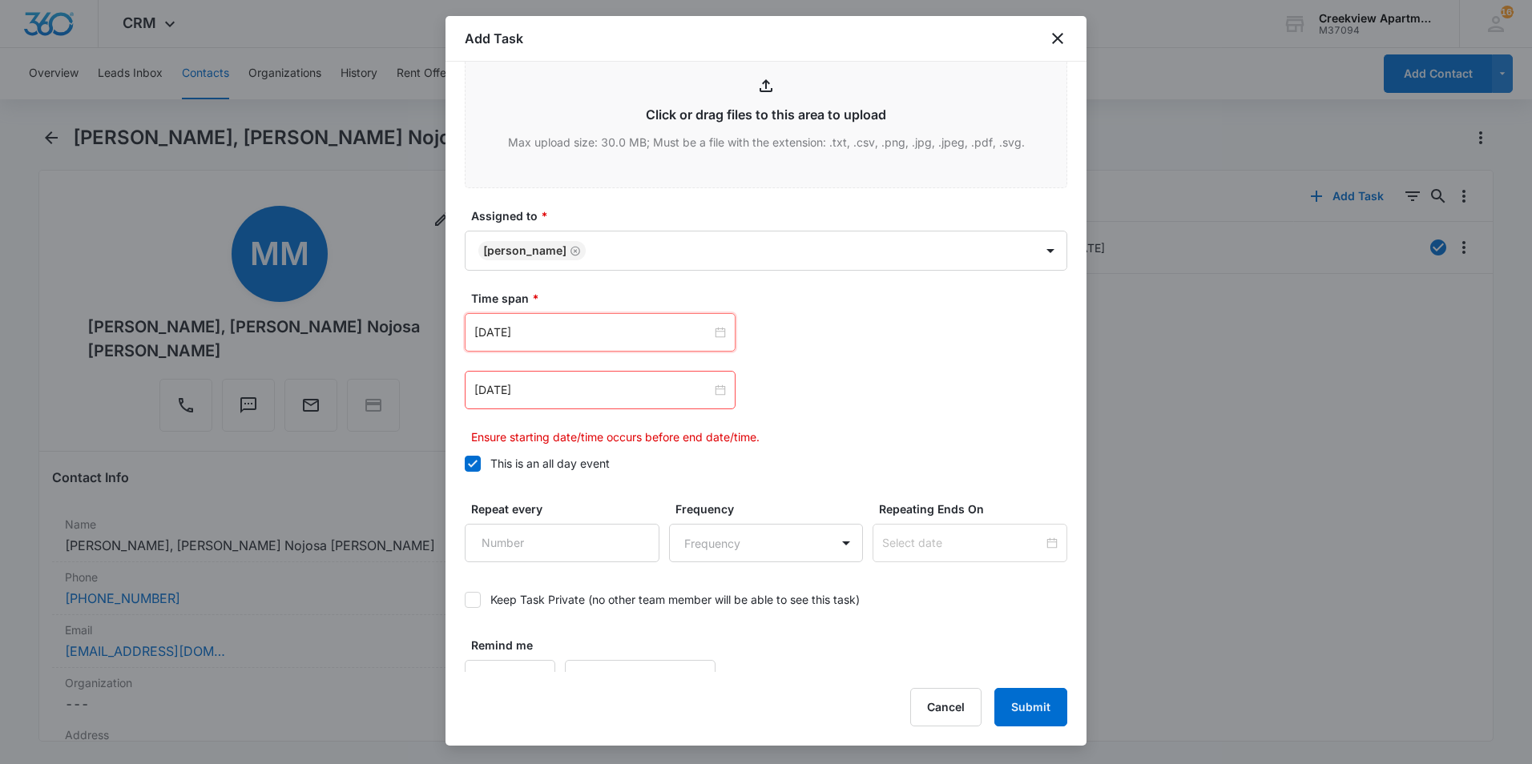
click at [672, 396] on input "[DATE]" at bounding box center [592, 390] width 237 height 18
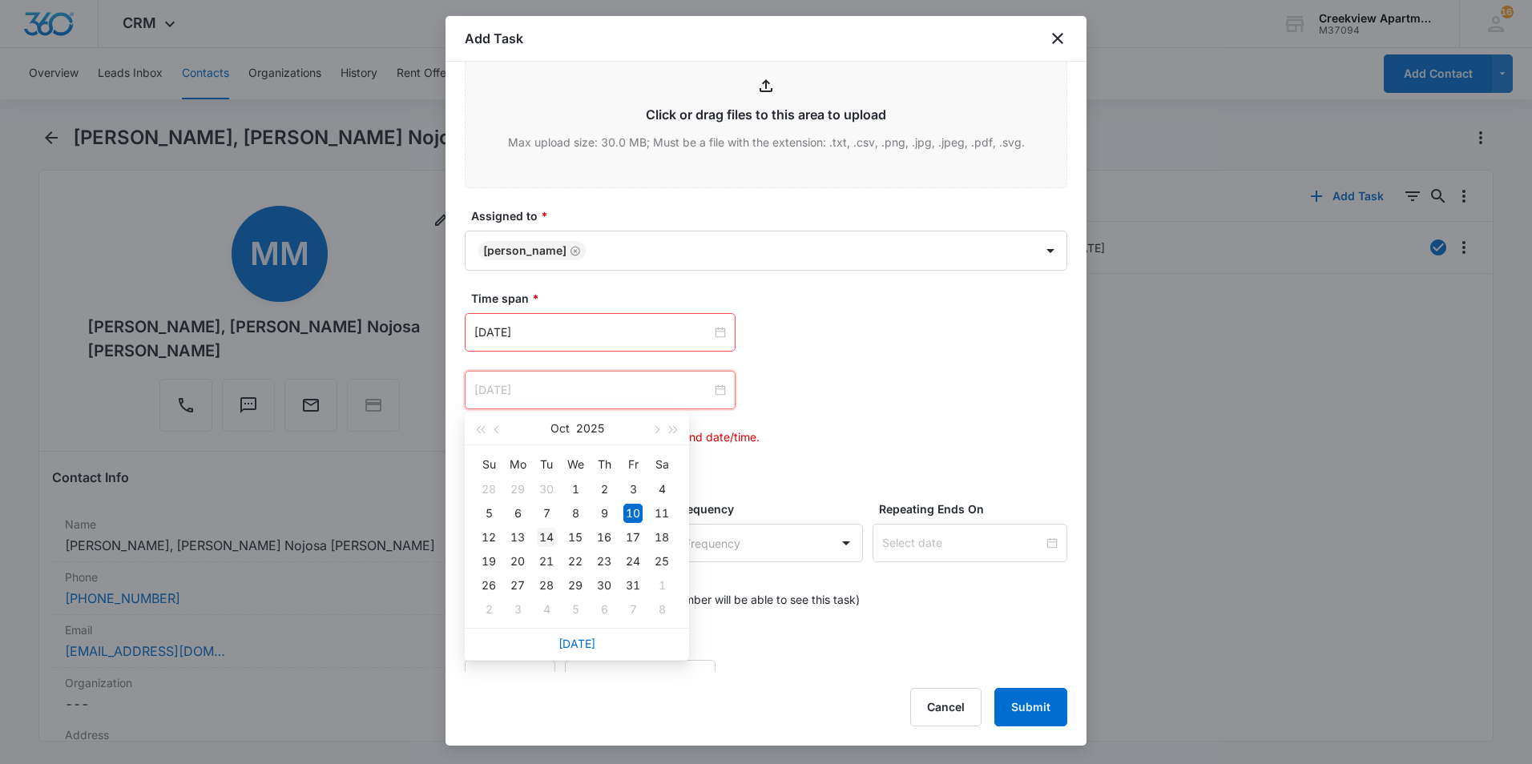
type input "[DATE]"
click at [548, 539] on div "14" at bounding box center [546, 537] width 19 height 19
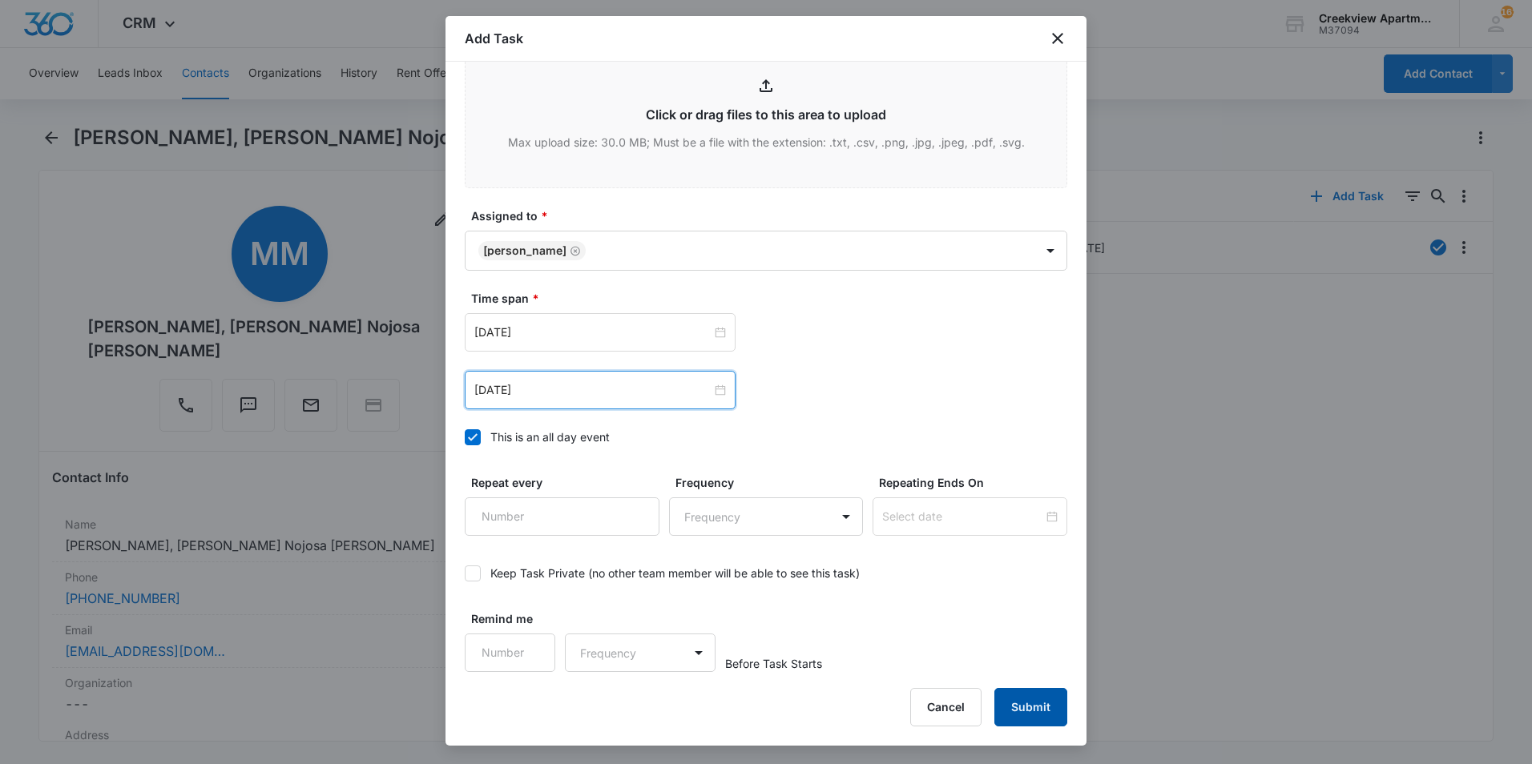
drag, startPoint x: 1014, startPoint y: 705, endPoint x: 1014, endPoint y: 697, distance: 8.1
click at [1014, 704] on button "Submit" at bounding box center [1030, 707] width 73 height 38
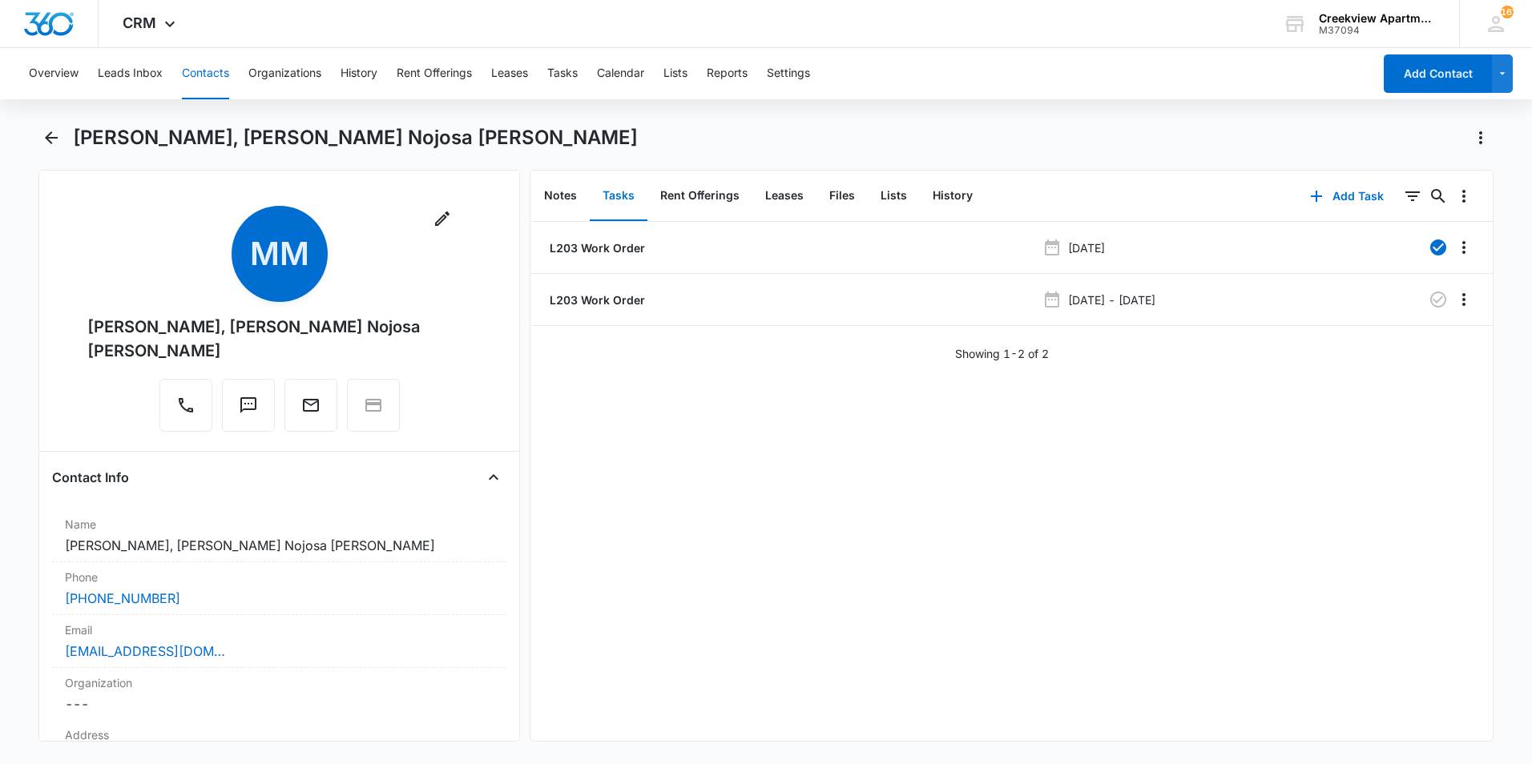
click at [1140, 99] on div "Overview Leads Inbox Contacts Organizations History Rent Offerings Leases Tasks…" at bounding box center [766, 404] width 1532 height 713
drag, startPoint x: 318, startPoint y: 344, endPoint x: 90, endPoint y: 333, distance: 228.7
click at [90, 333] on div "[PERSON_NAME], [PERSON_NAME] Nojosa [PERSON_NAME]" at bounding box center [279, 339] width 384 height 48
copy div "[PERSON_NAME], [PERSON_NAME] Nojosa [PERSON_NAME]"
click at [48, 144] on icon "Back" at bounding box center [51, 137] width 19 height 19
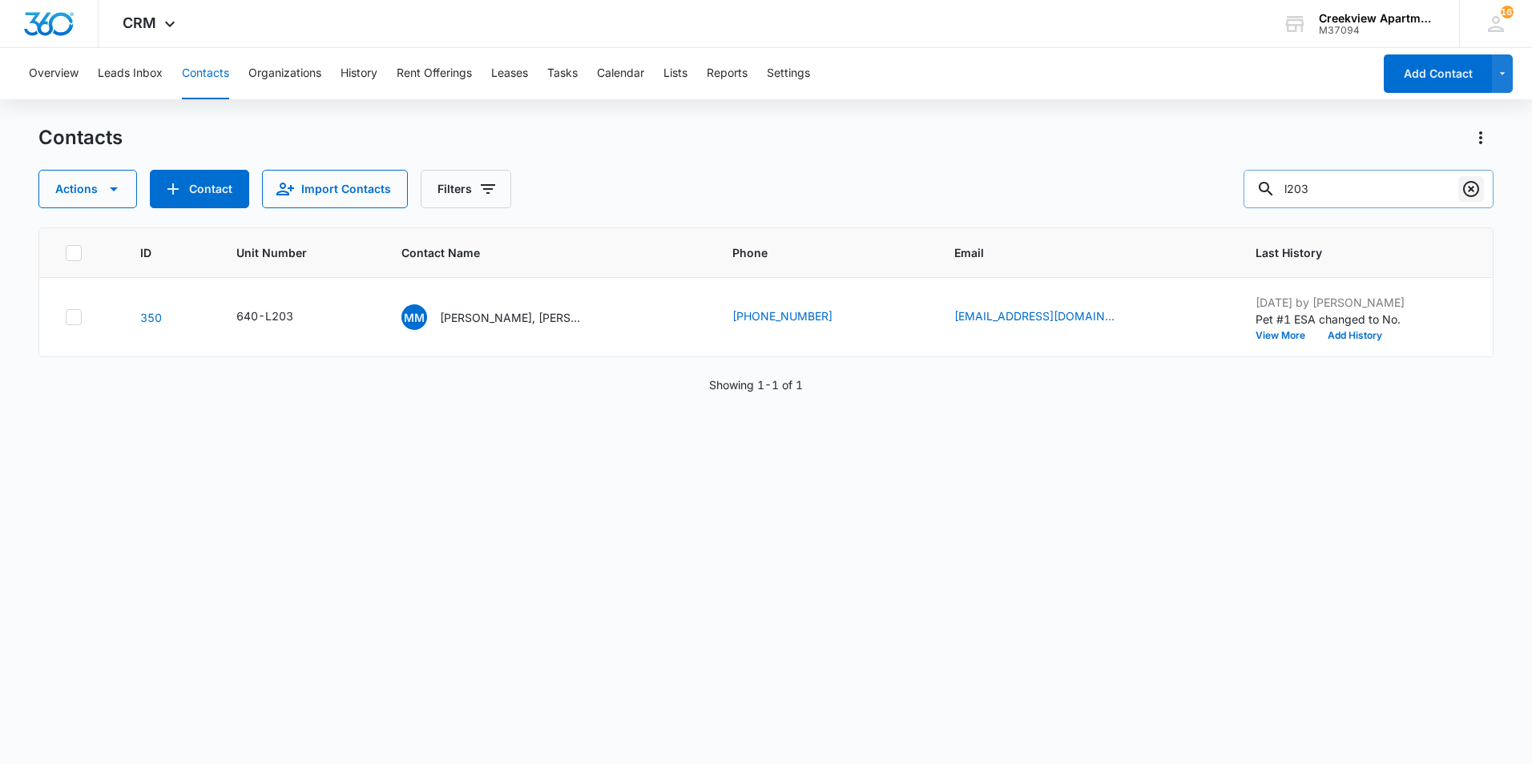
click at [1469, 190] on icon "Clear" at bounding box center [1471, 188] width 19 height 19
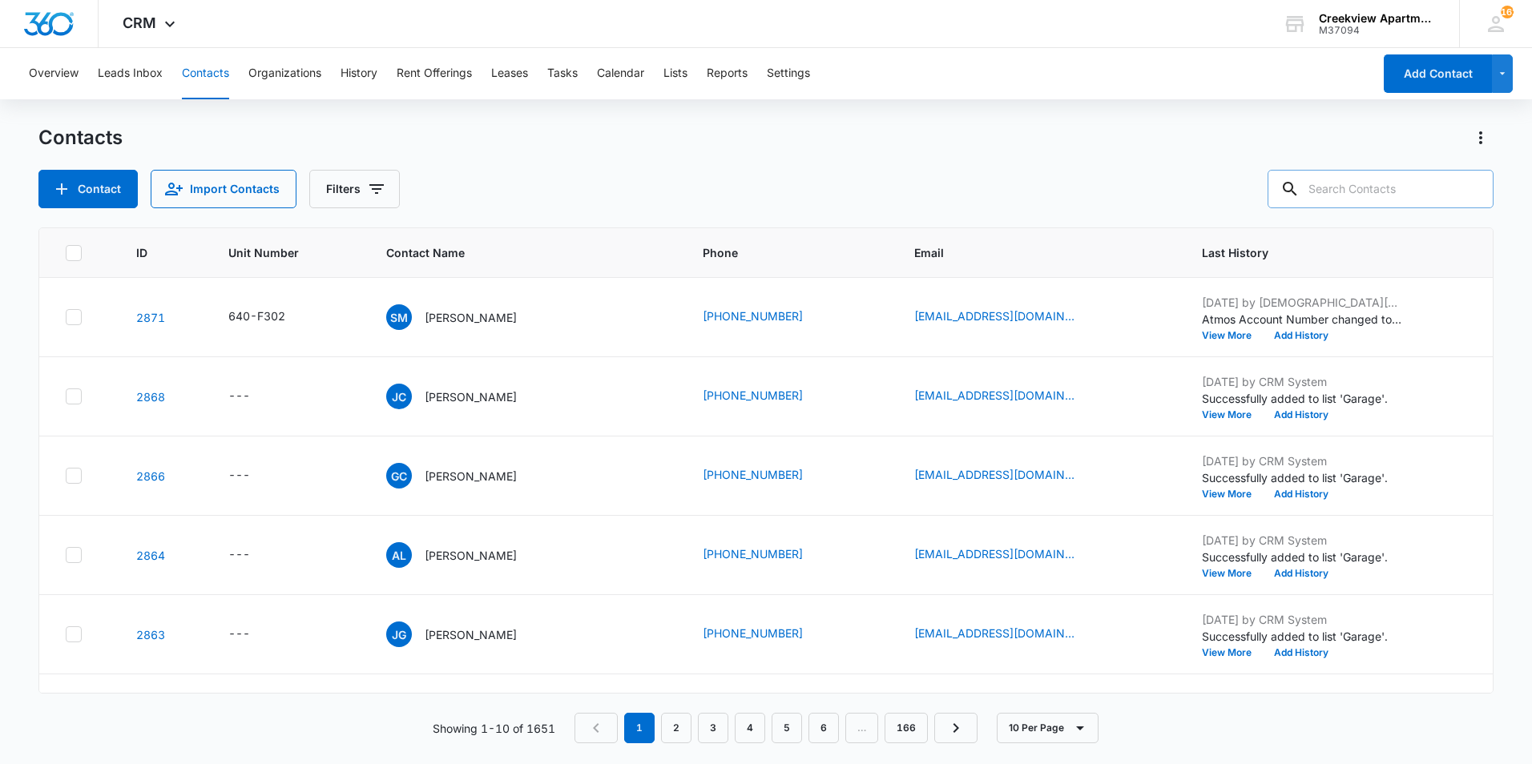
click at [1372, 143] on div "Contacts" at bounding box center [765, 138] width 1455 height 26
click at [1394, 192] on input "text" at bounding box center [1381, 189] width 226 height 38
type input "q204"
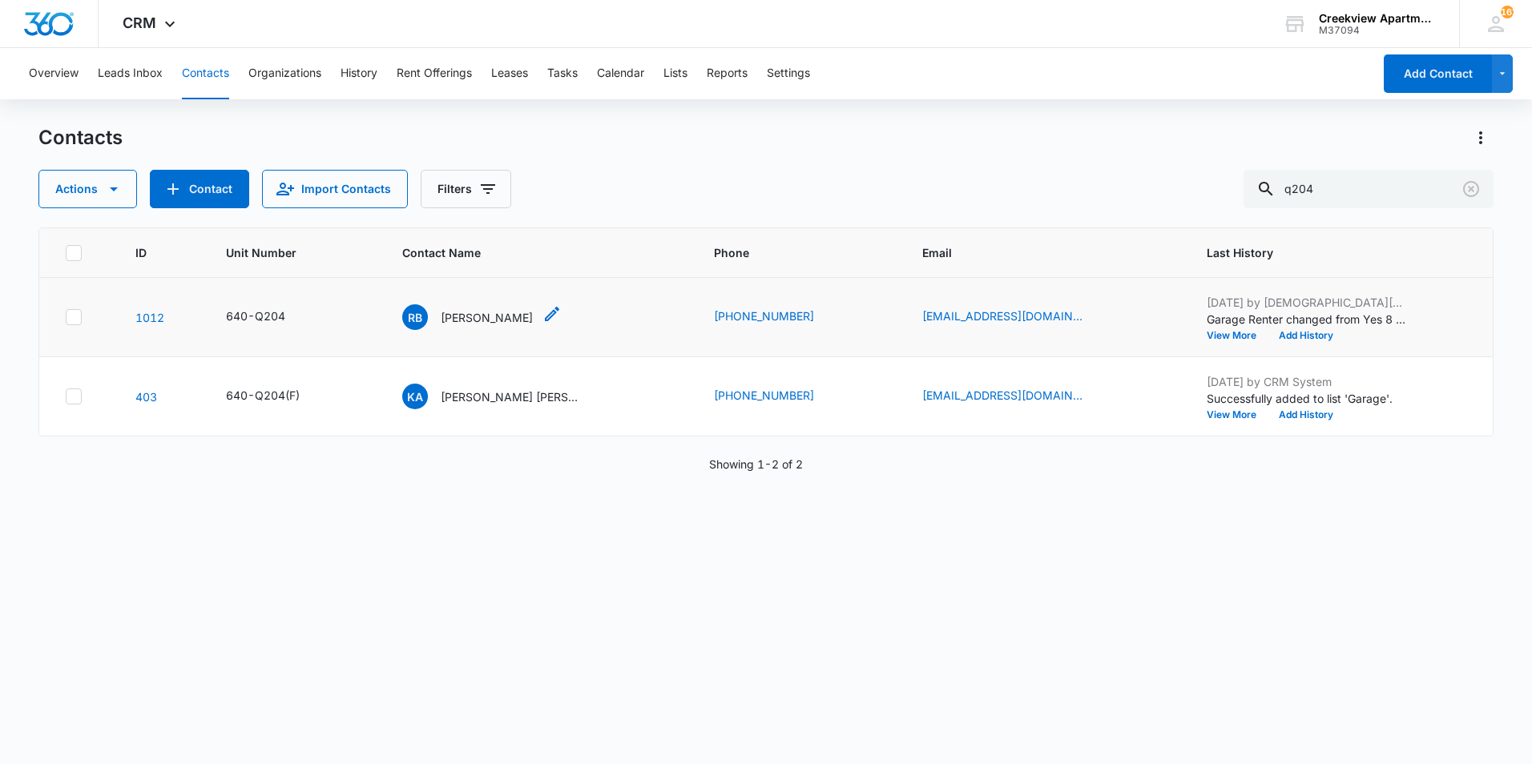
click at [458, 307] on div "RB [PERSON_NAME]" at bounding box center [467, 318] width 131 height 26
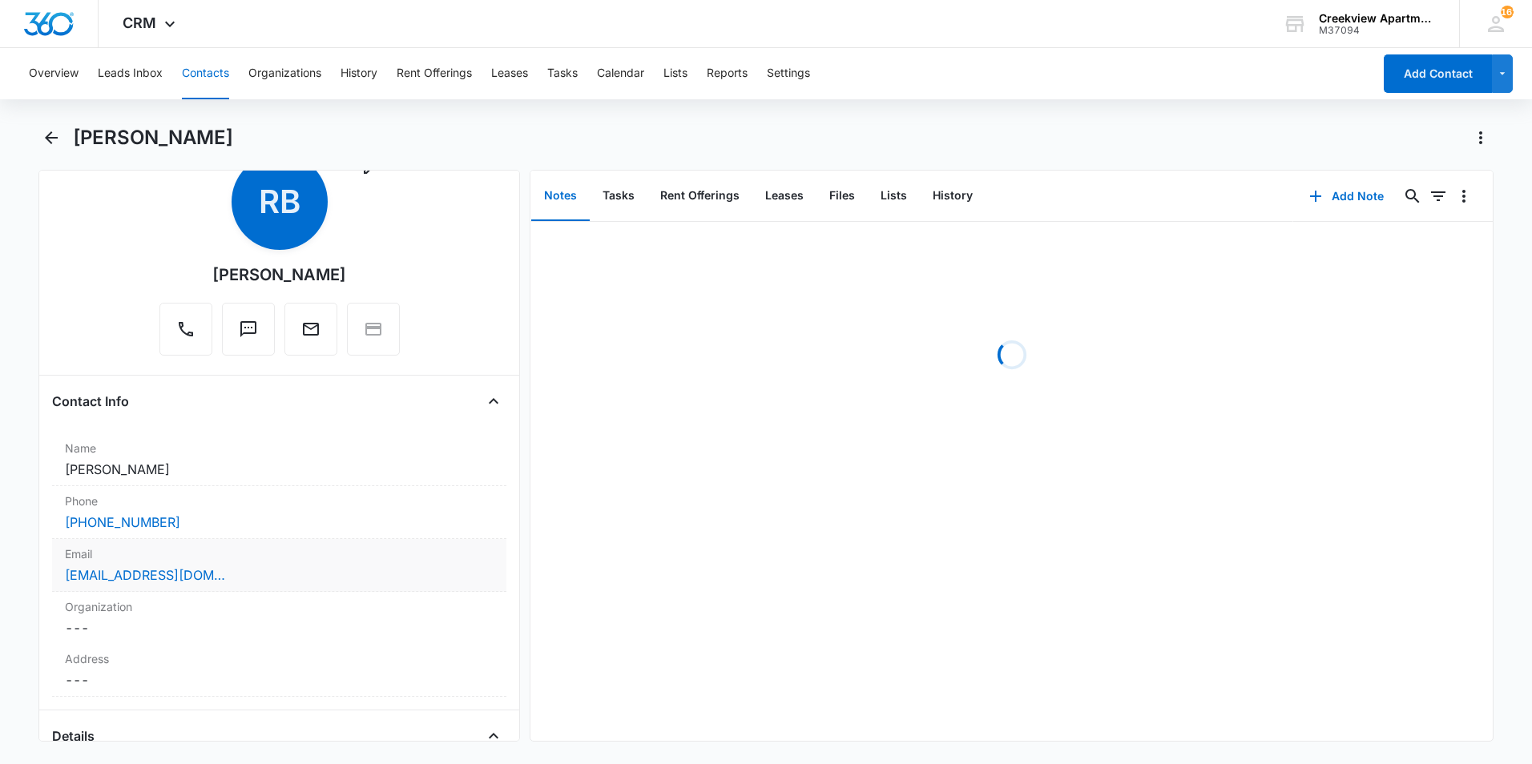
scroll to position [80, 0]
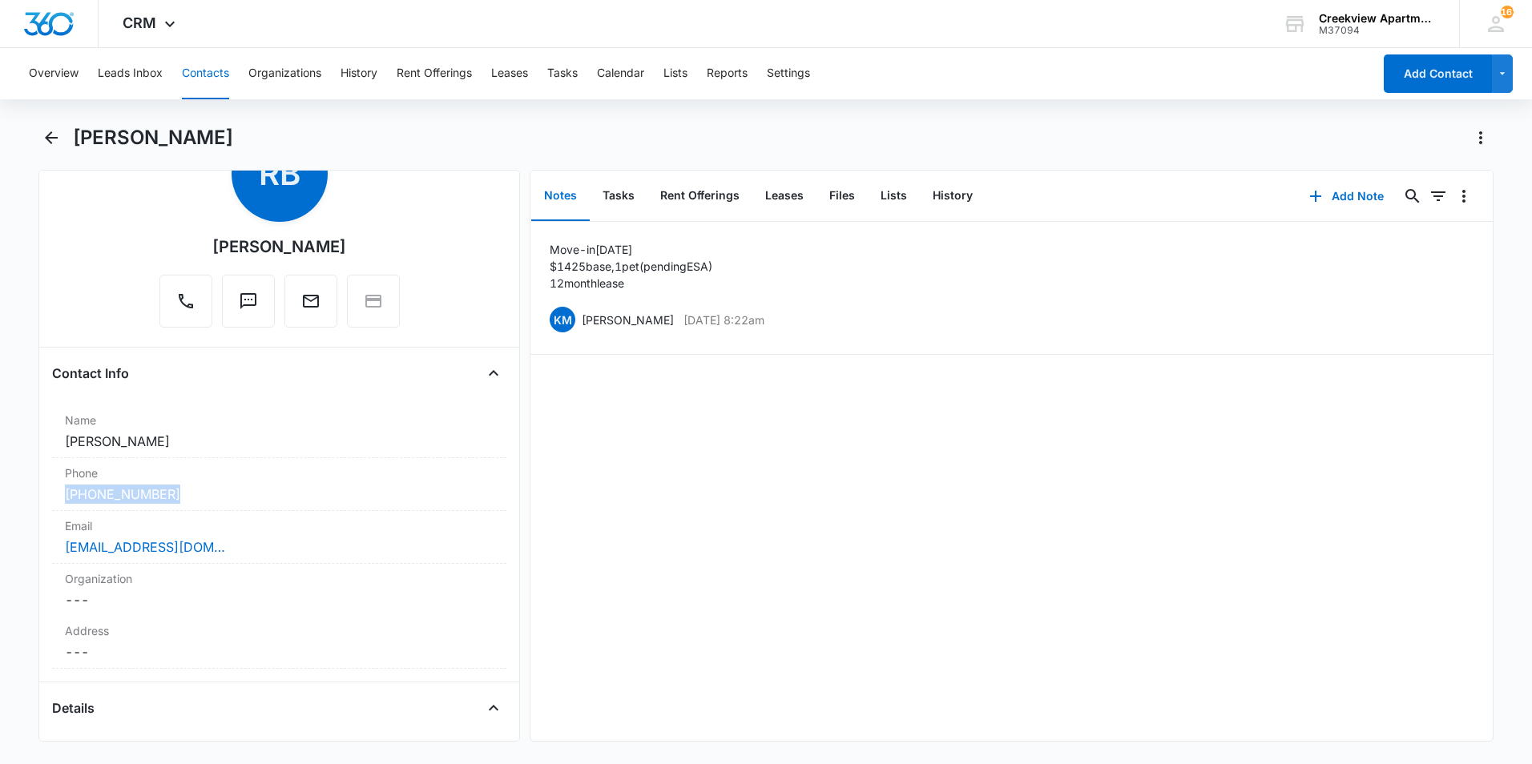
drag, startPoint x: 204, startPoint y: 494, endPoint x: 26, endPoint y: 493, distance: 177.9
click at [26, 493] on main "[PERSON_NAME] Remove RB [PERSON_NAME] Contact Info Name Cancel Save Changes [PE…" at bounding box center [766, 443] width 1532 height 636
drag, startPoint x: 26, startPoint y: 493, endPoint x: 102, endPoint y: 498, distance: 75.5
copy link "[PHONE_NUMBER]"
click at [868, 198] on button "Lists" at bounding box center [894, 196] width 52 height 50
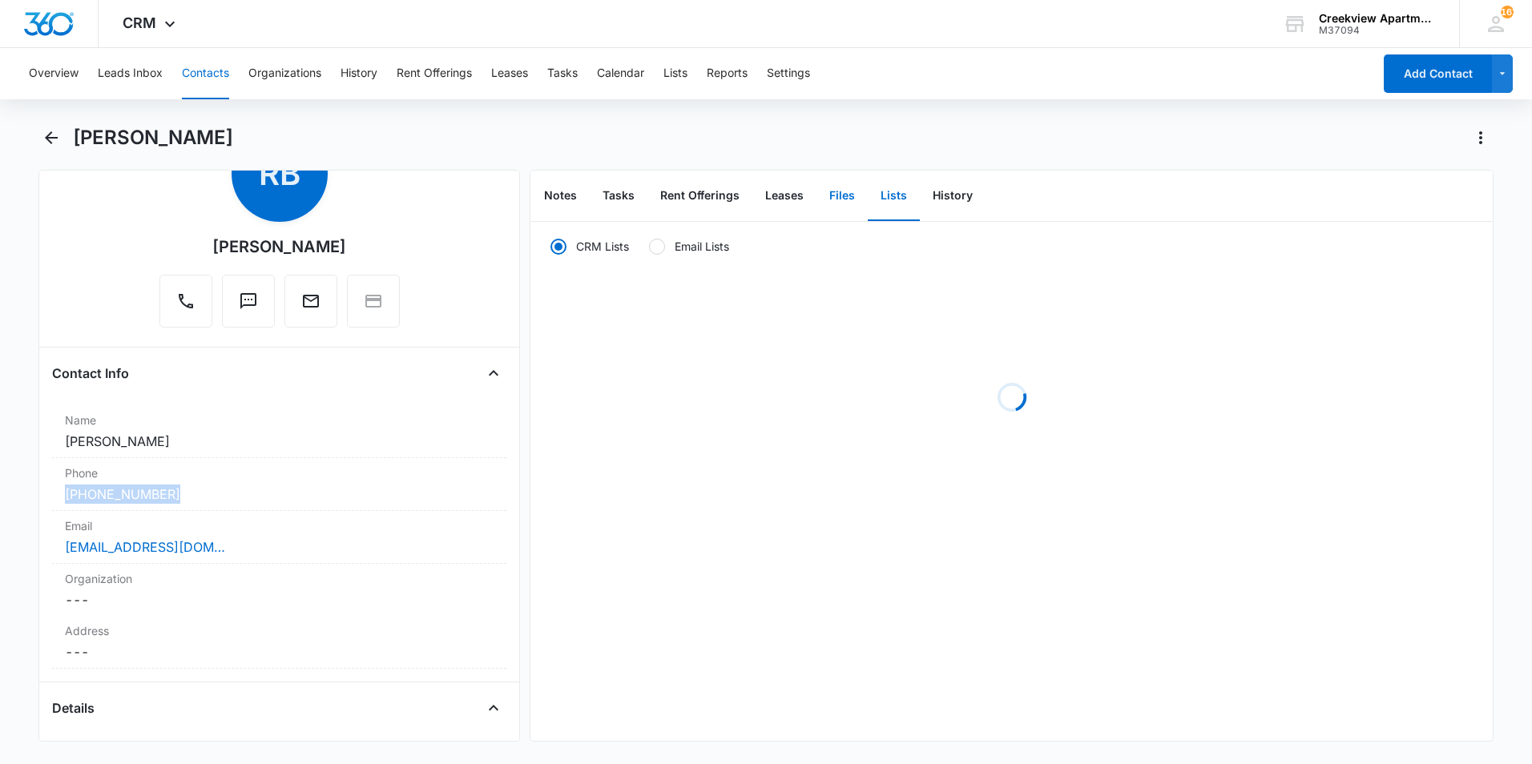
click at [853, 196] on button "Files" at bounding box center [842, 196] width 51 height 50
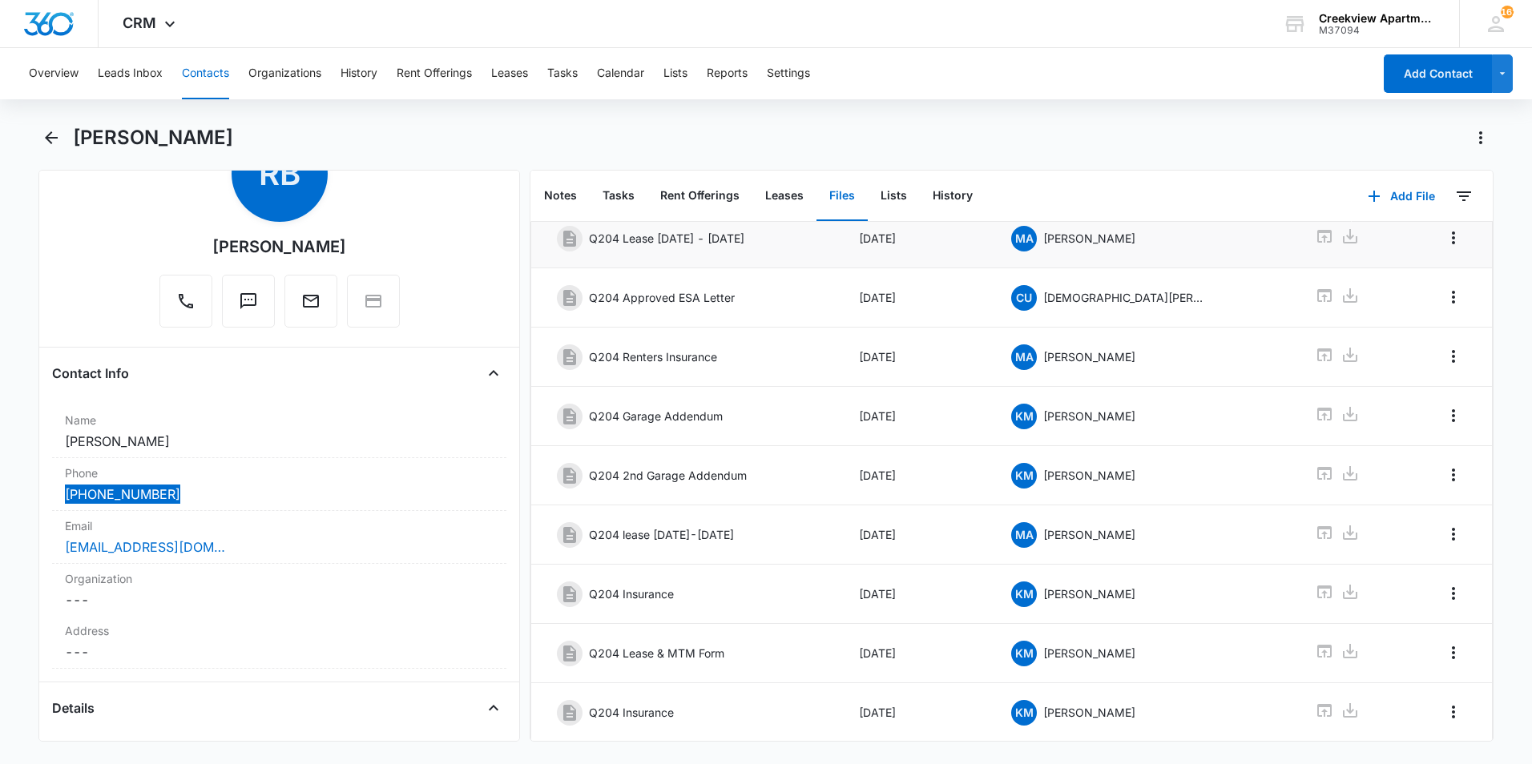
scroll to position [204, 0]
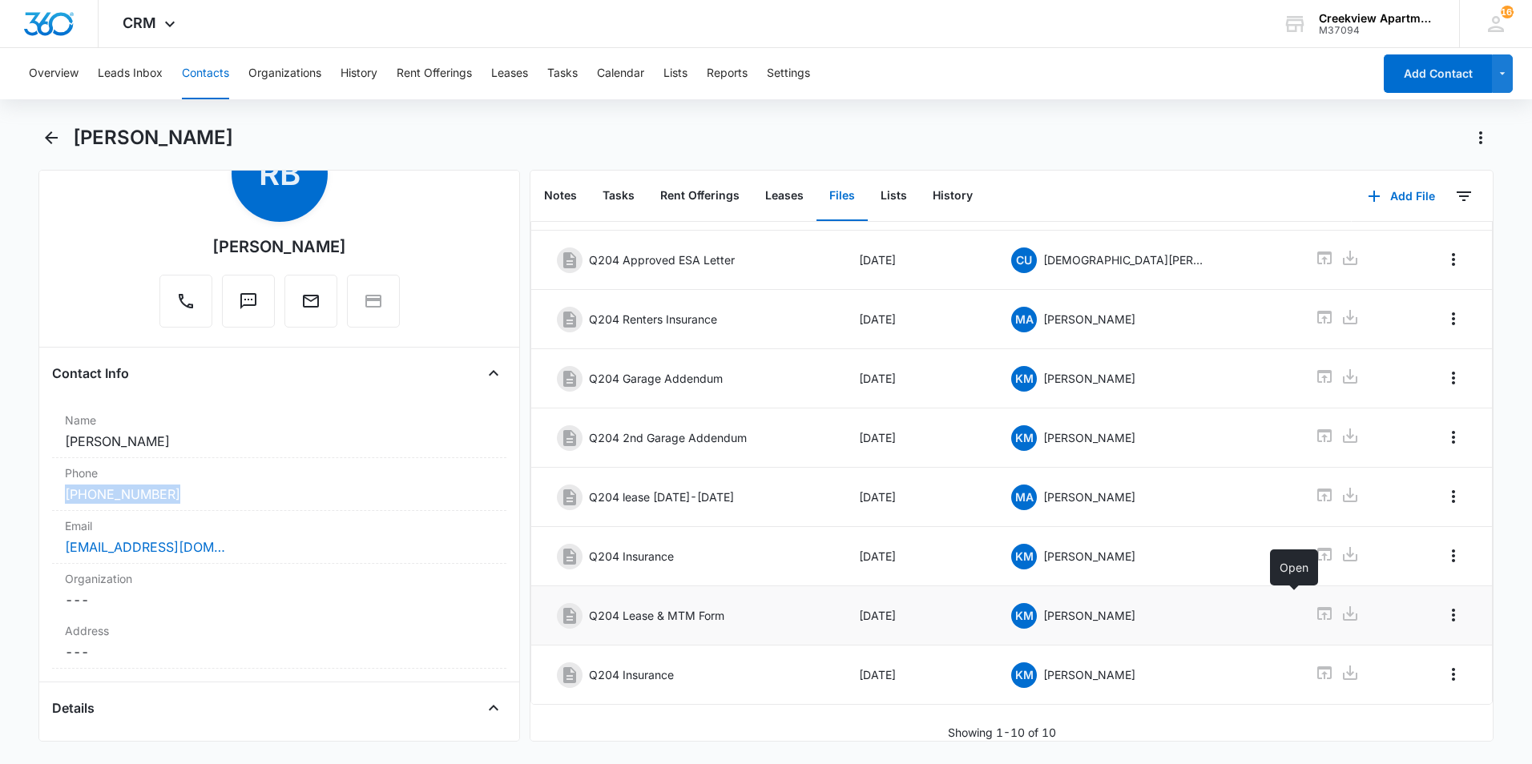
click at [1317, 607] on icon at bounding box center [1324, 613] width 14 height 13
click at [50, 136] on icon "Back" at bounding box center [51, 137] width 19 height 19
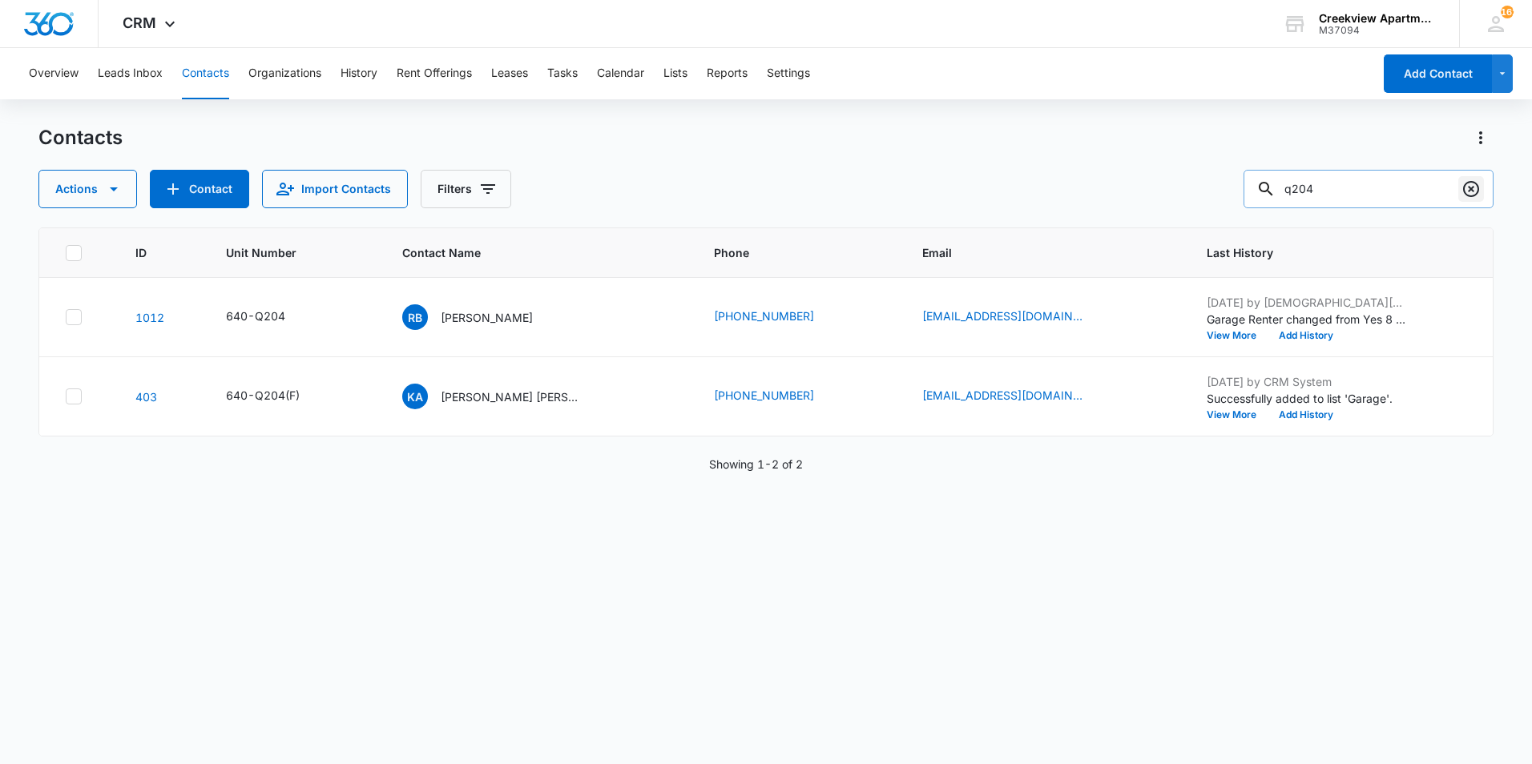
click at [1482, 184] on button "Clear" at bounding box center [1471, 189] width 26 height 26
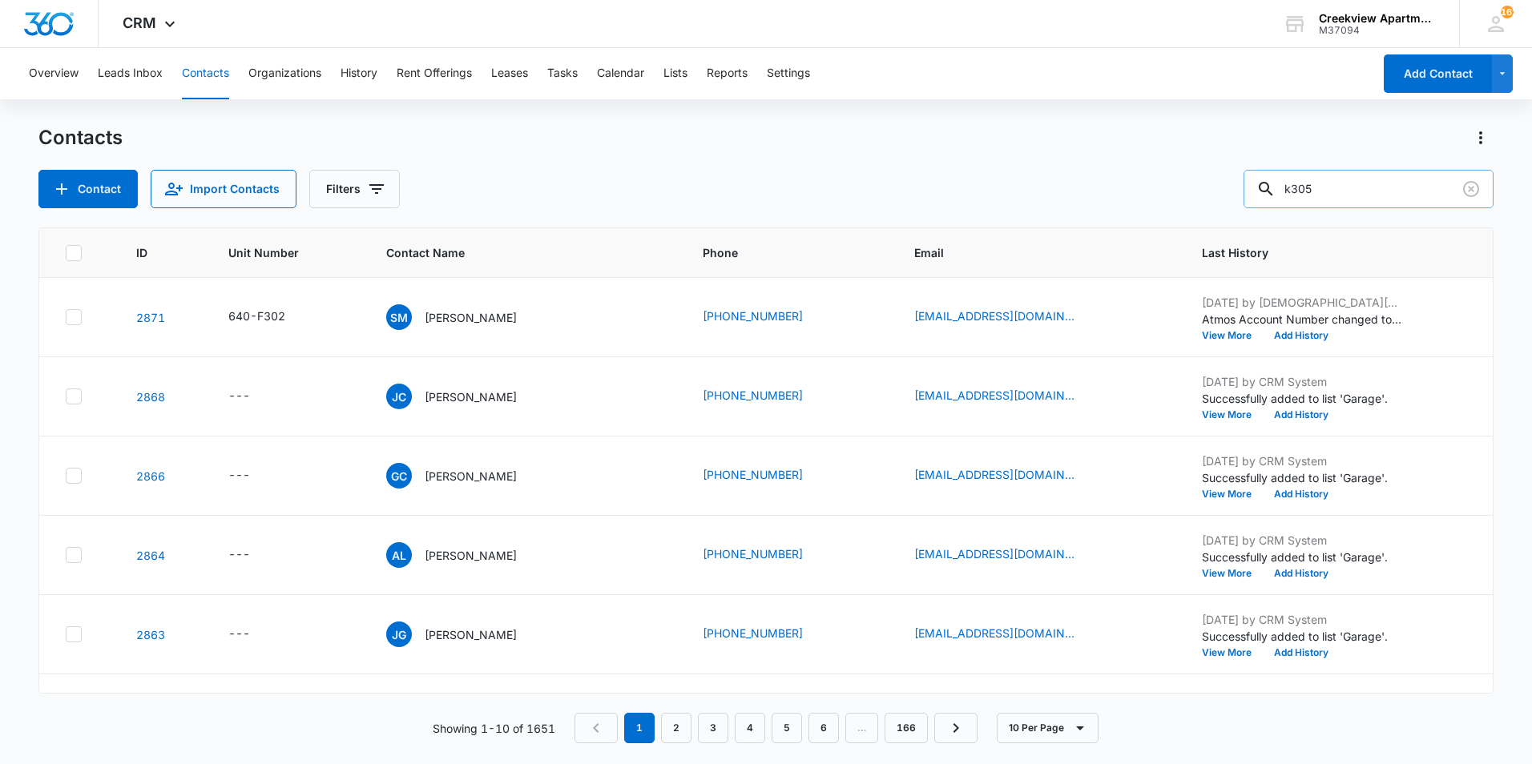
type input "k305"
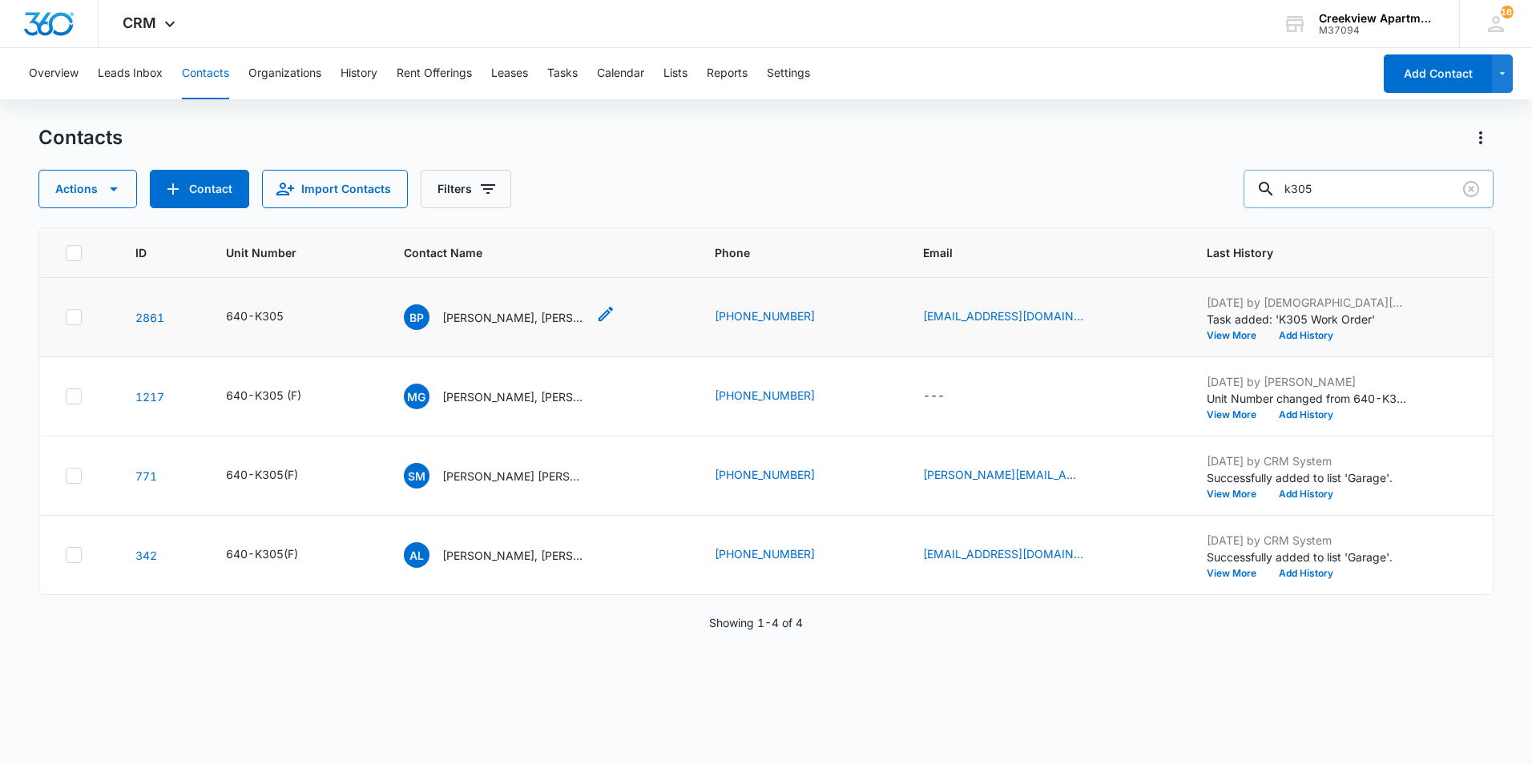
click at [549, 320] on p "[PERSON_NAME], [PERSON_NAME], [PERSON_NAME]" at bounding box center [514, 317] width 144 height 17
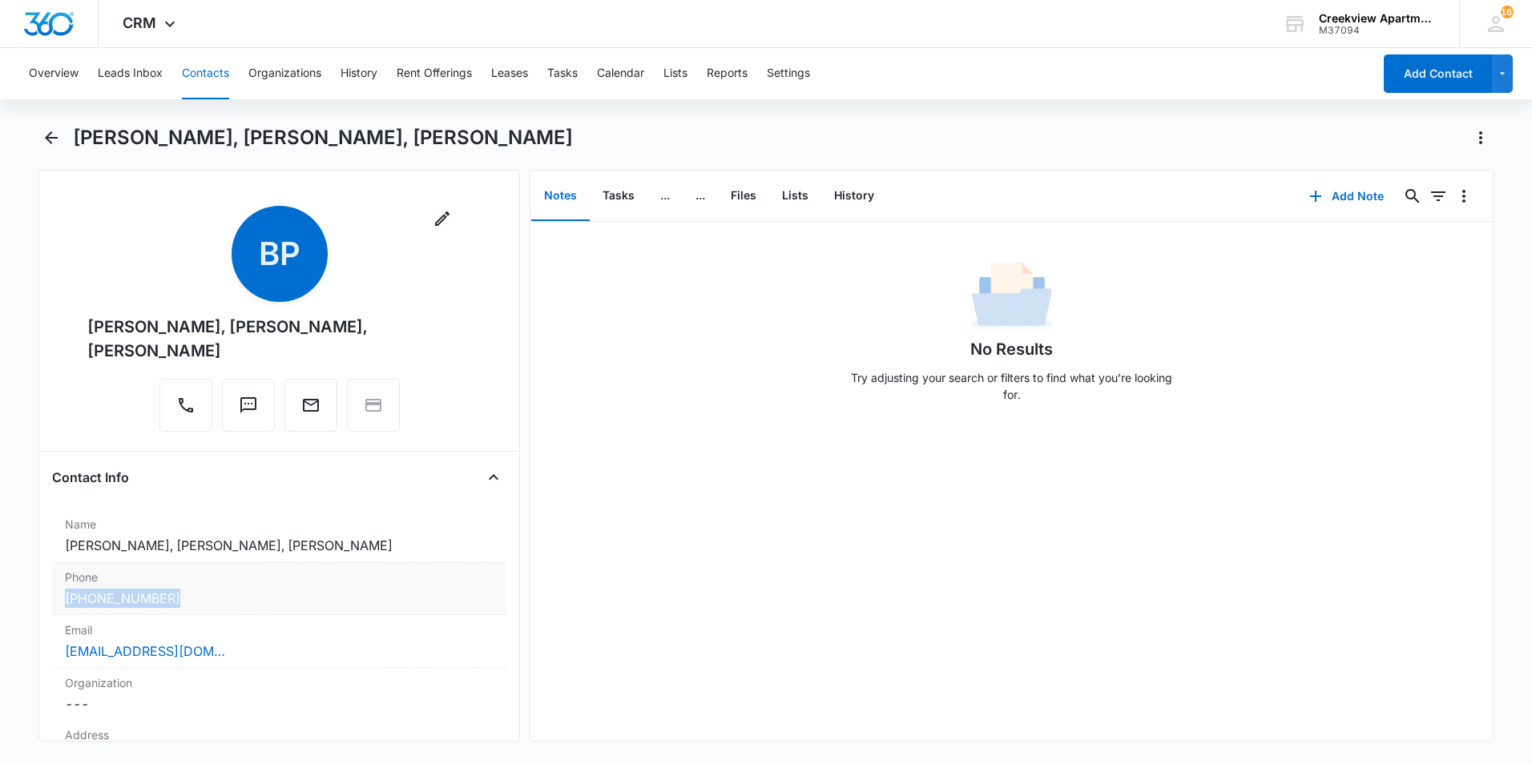
drag, startPoint x: 201, startPoint y: 609, endPoint x: 52, endPoint y: 597, distance: 149.5
click at [52, 597] on div "Phone Cancel Save Changes [PHONE_NUMBER]" at bounding box center [279, 589] width 454 height 53
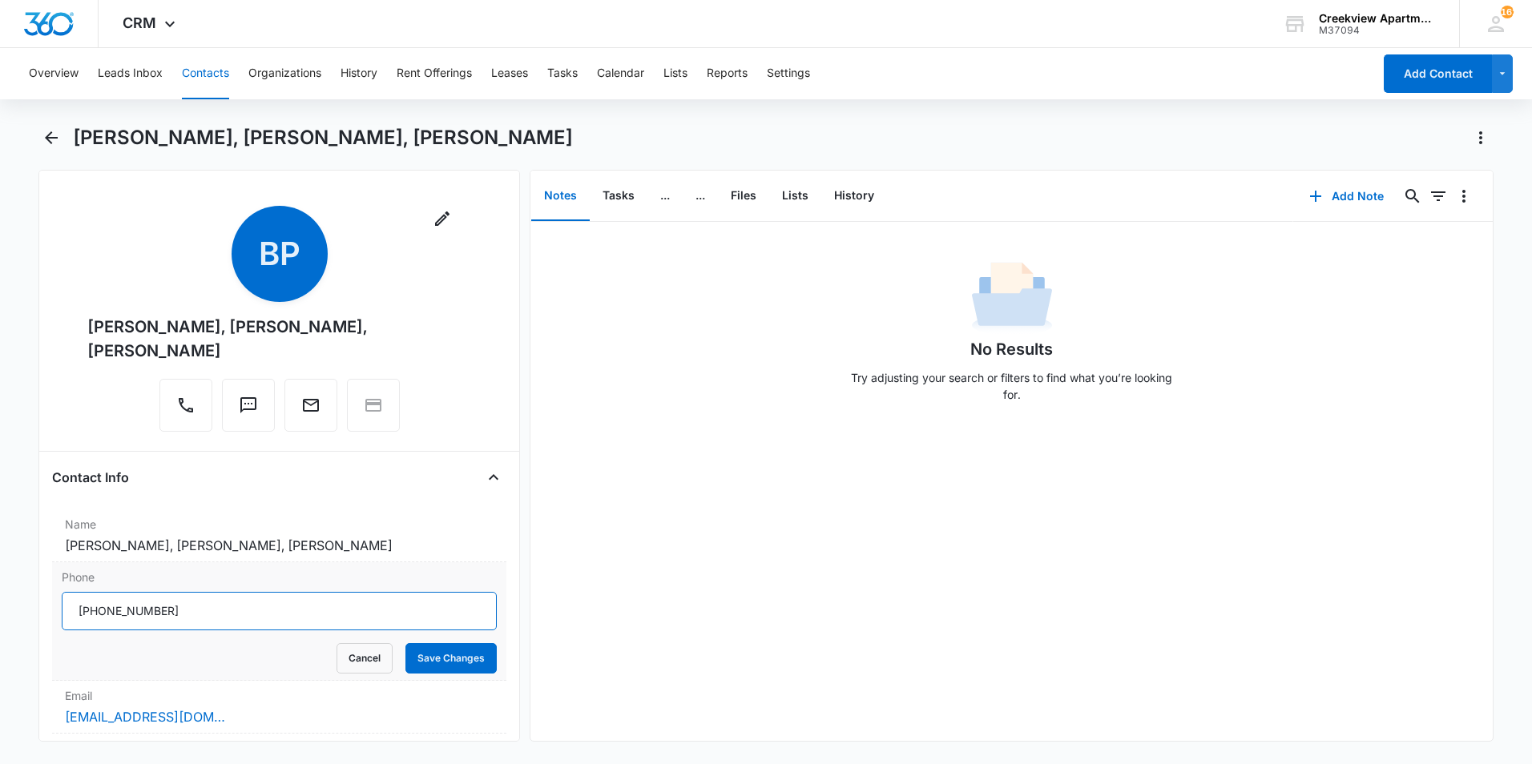
drag, startPoint x: 207, startPoint y: 615, endPoint x: 75, endPoint y: 620, distance: 132.3
click at [75, 620] on input "Phone" at bounding box center [279, 611] width 435 height 38
click at [603, 445] on div "No Results Try adjusting your search or filters to find what you’re looking for." at bounding box center [1011, 481] width 962 height 519
click at [56, 132] on icon "Back" at bounding box center [51, 137] width 19 height 19
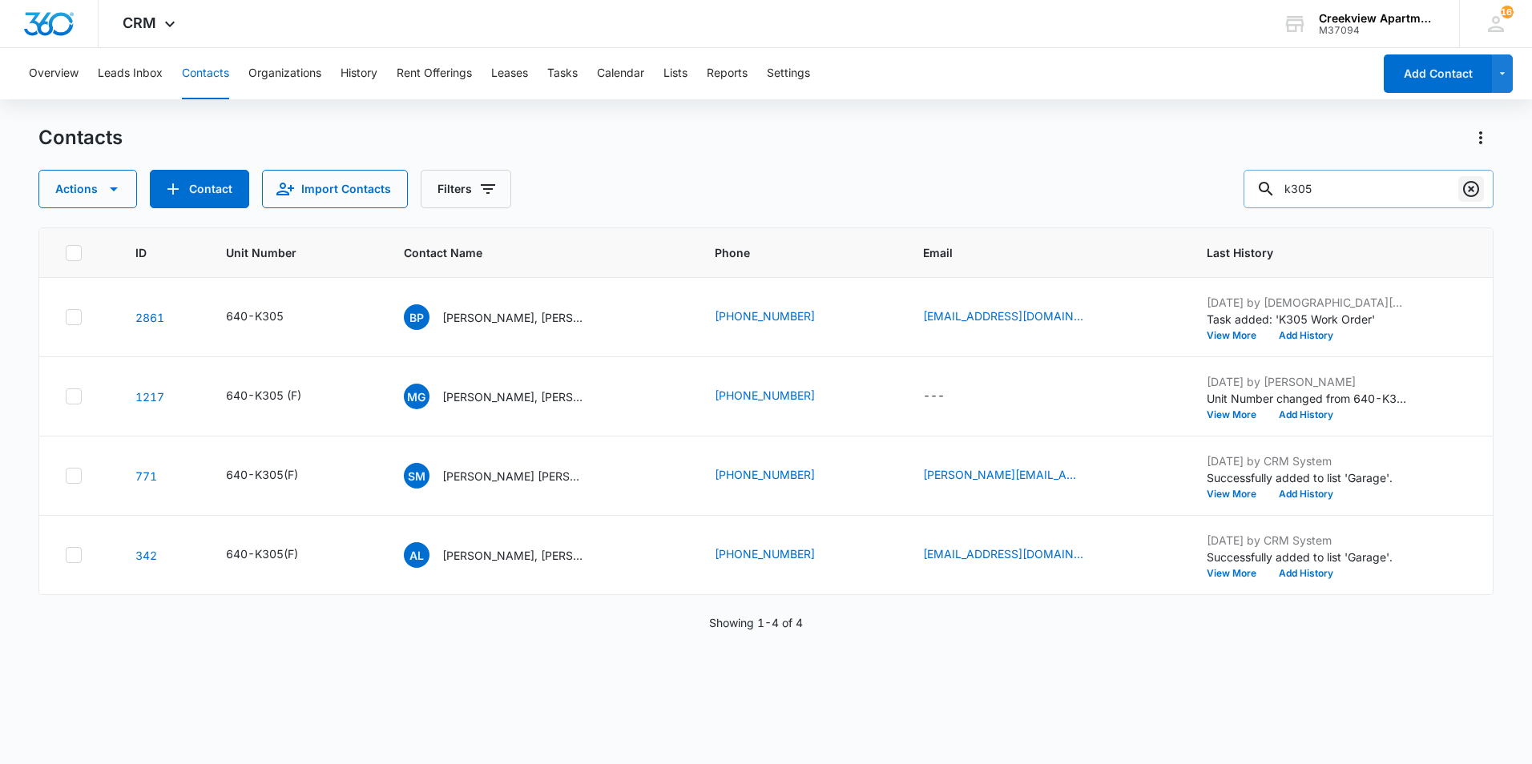
click at [1467, 190] on icon "Clear" at bounding box center [1471, 188] width 19 height 19
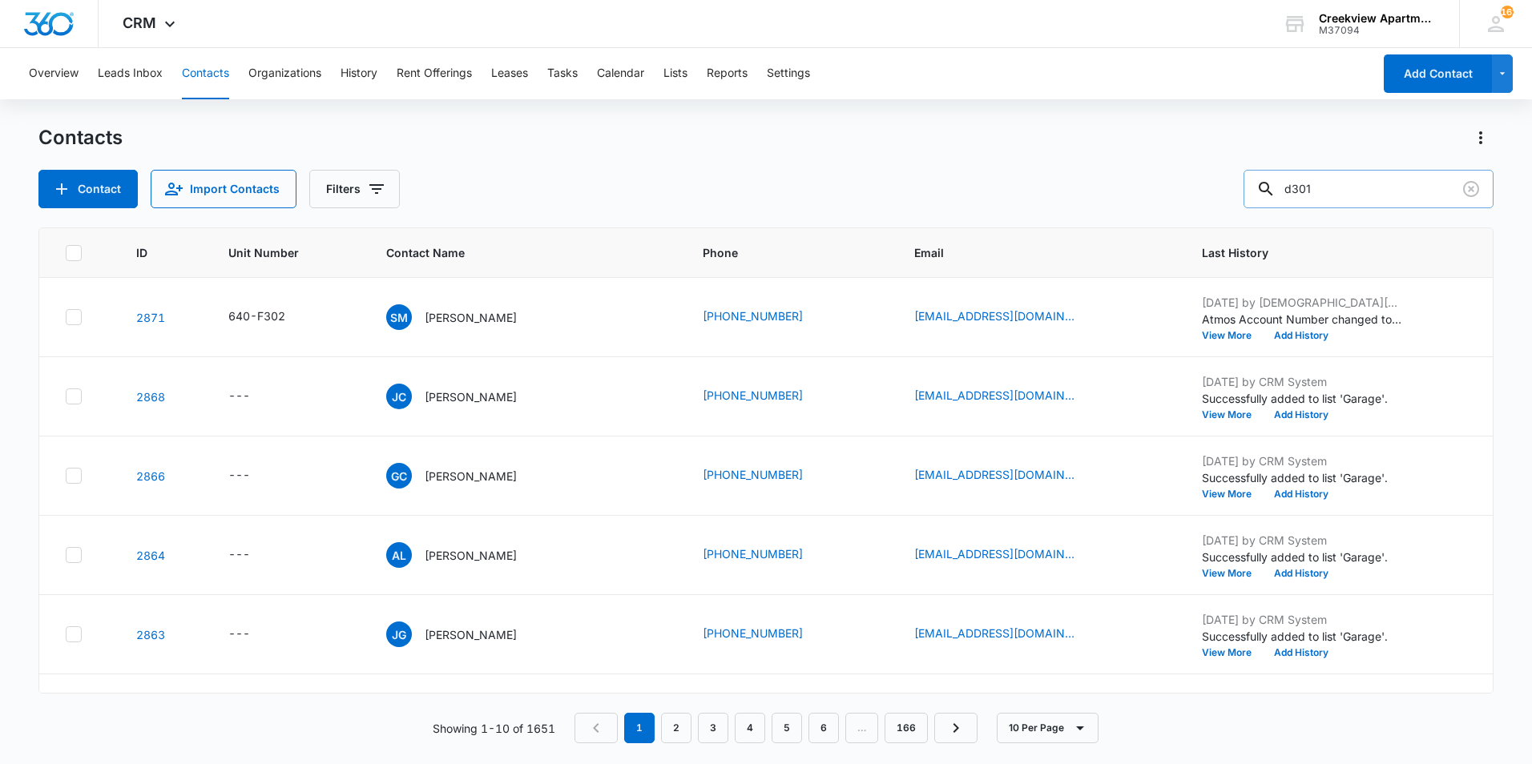
type input "d301"
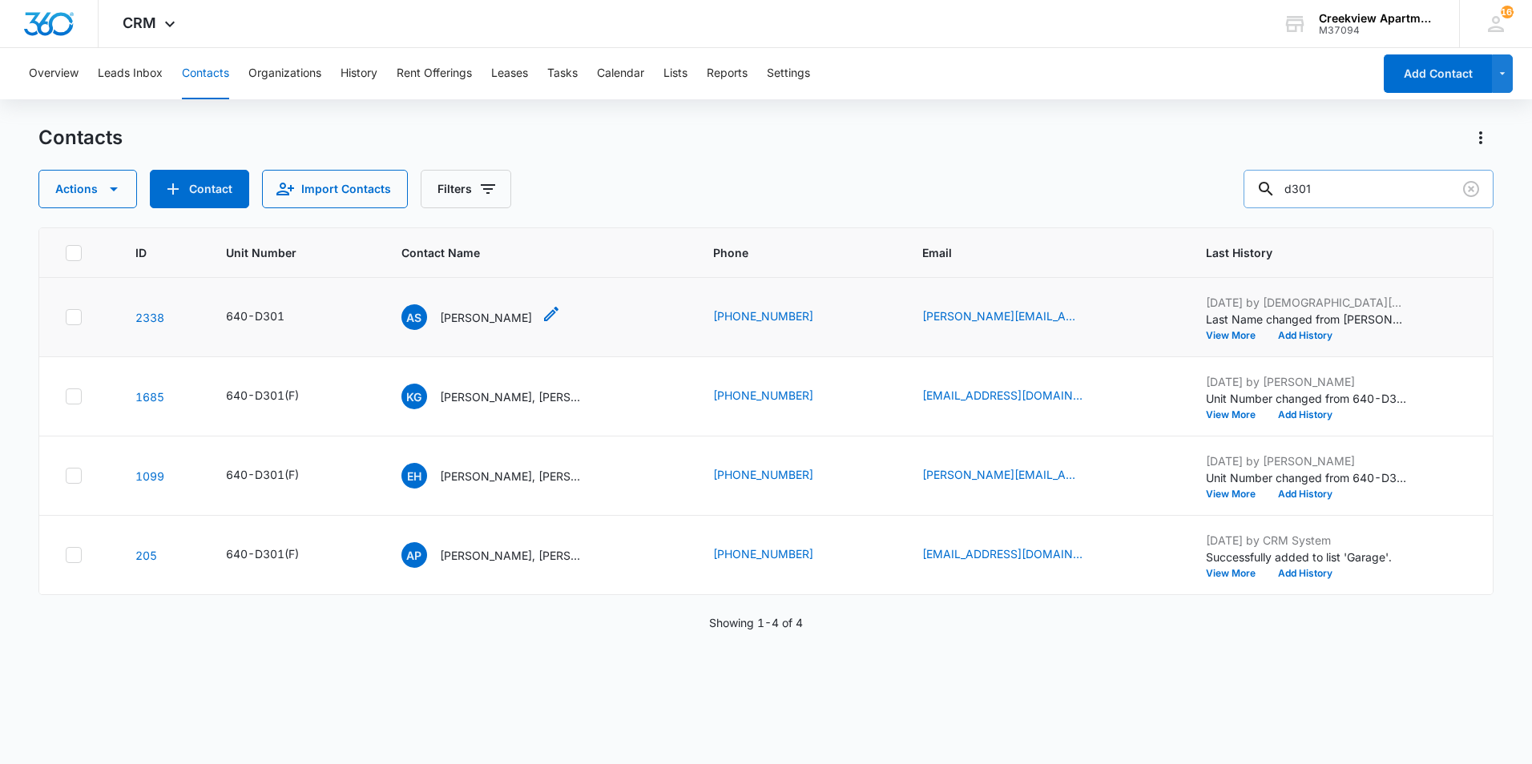
click at [499, 307] on div "AS [PERSON_NAME]" at bounding box center [466, 318] width 131 height 26
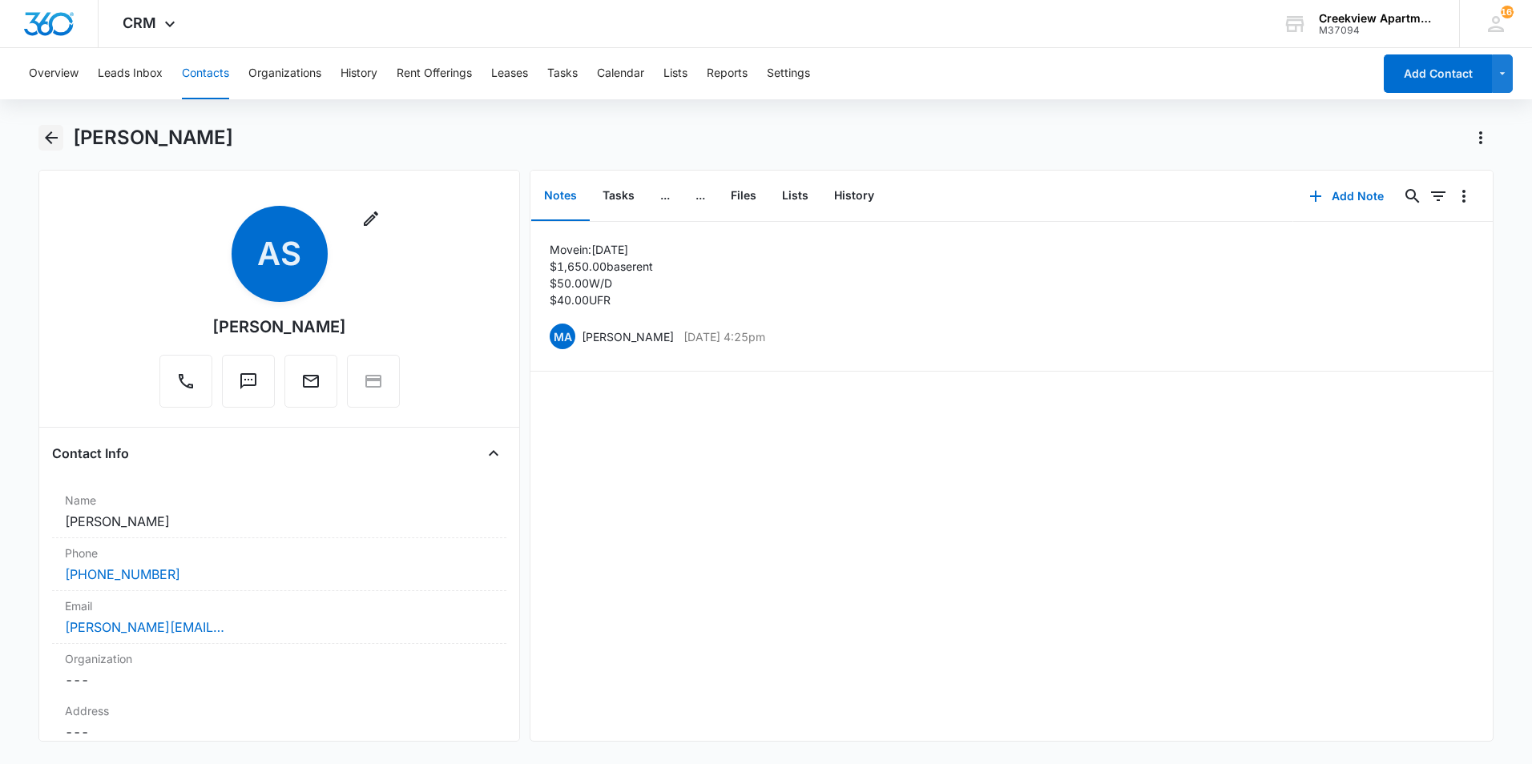
click at [48, 138] on icon "Back" at bounding box center [51, 137] width 13 height 13
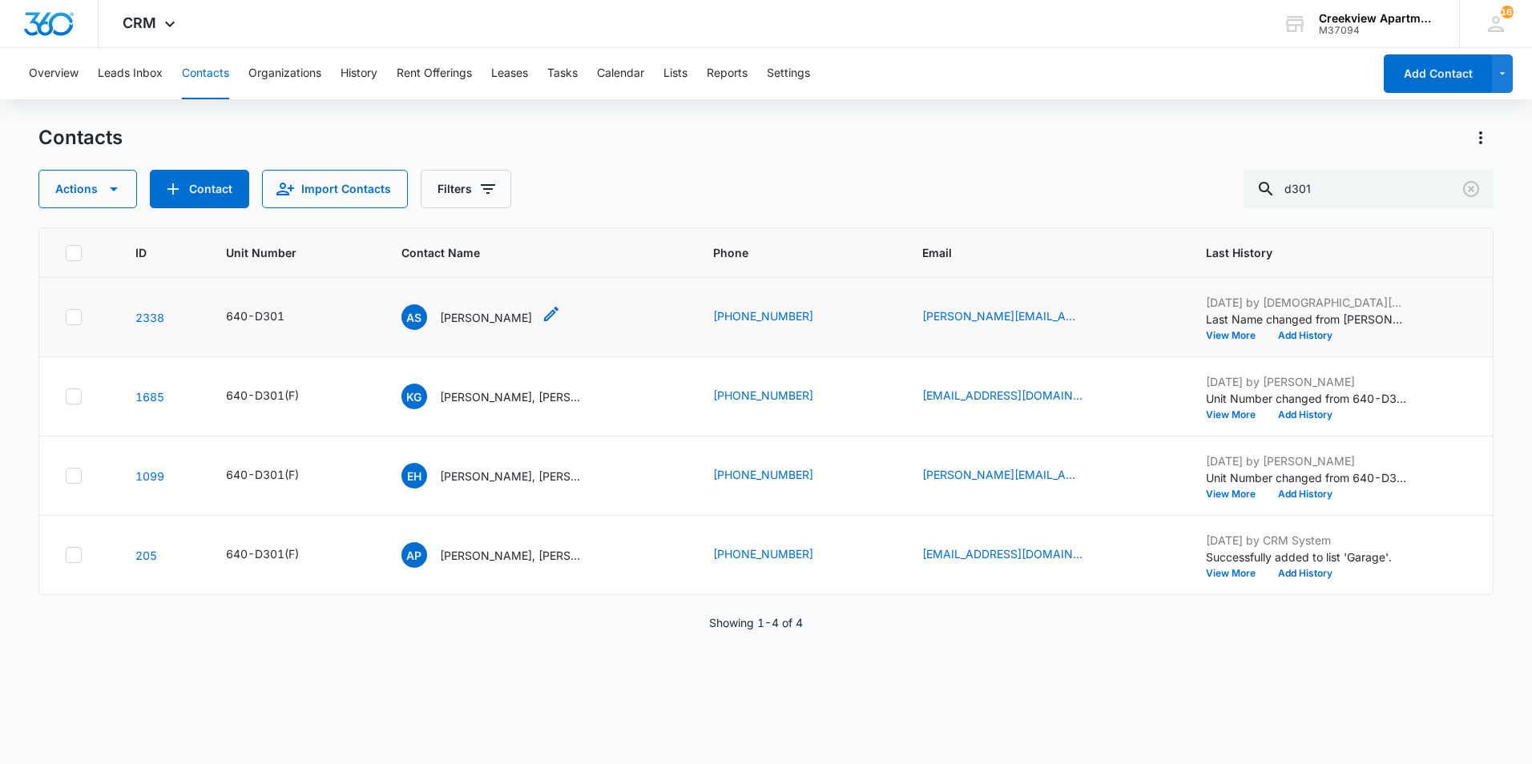
click at [483, 317] on p "[PERSON_NAME]" at bounding box center [486, 317] width 92 height 17
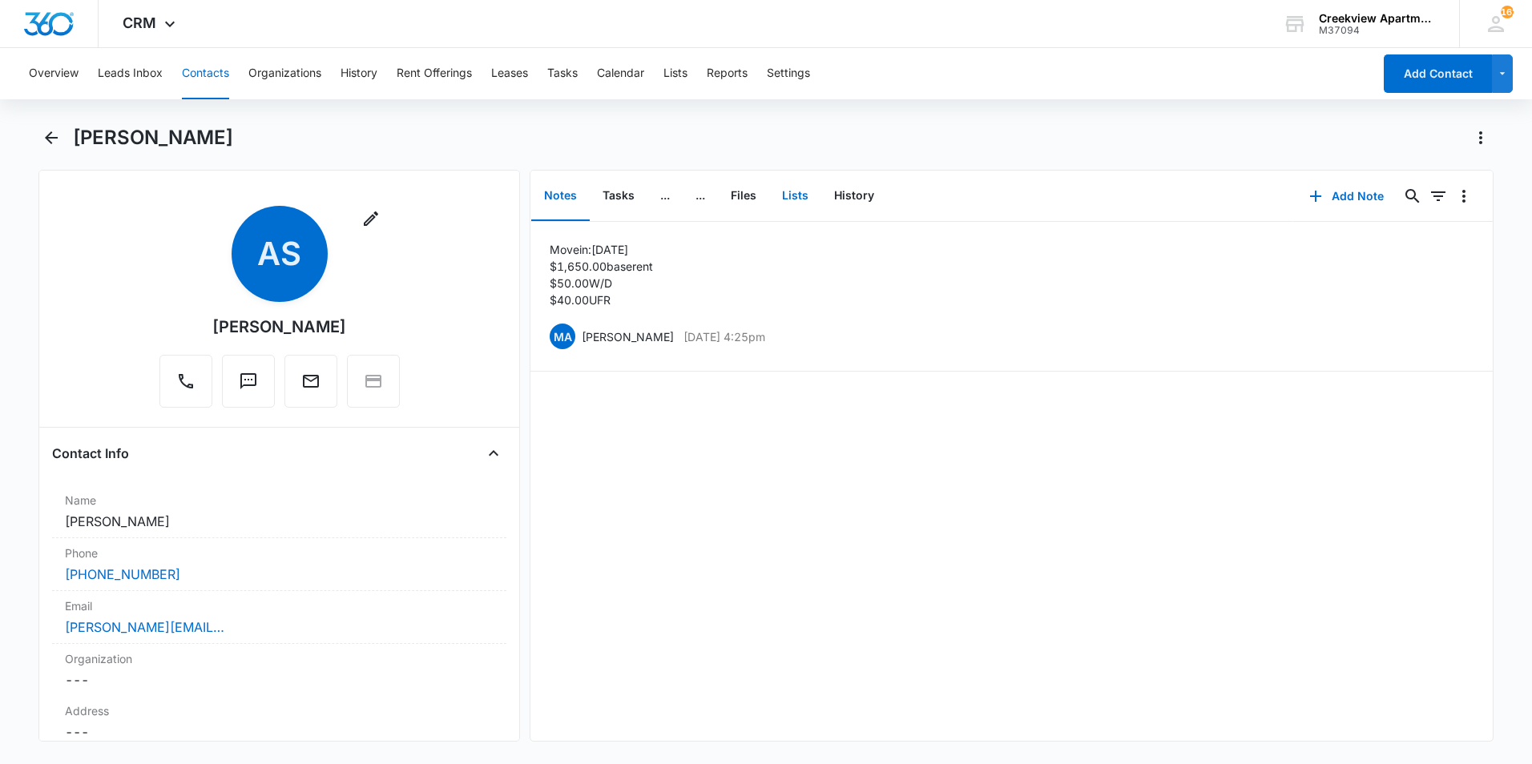
click at [789, 204] on button "Lists" at bounding box center [795, 196] width 52 height 50
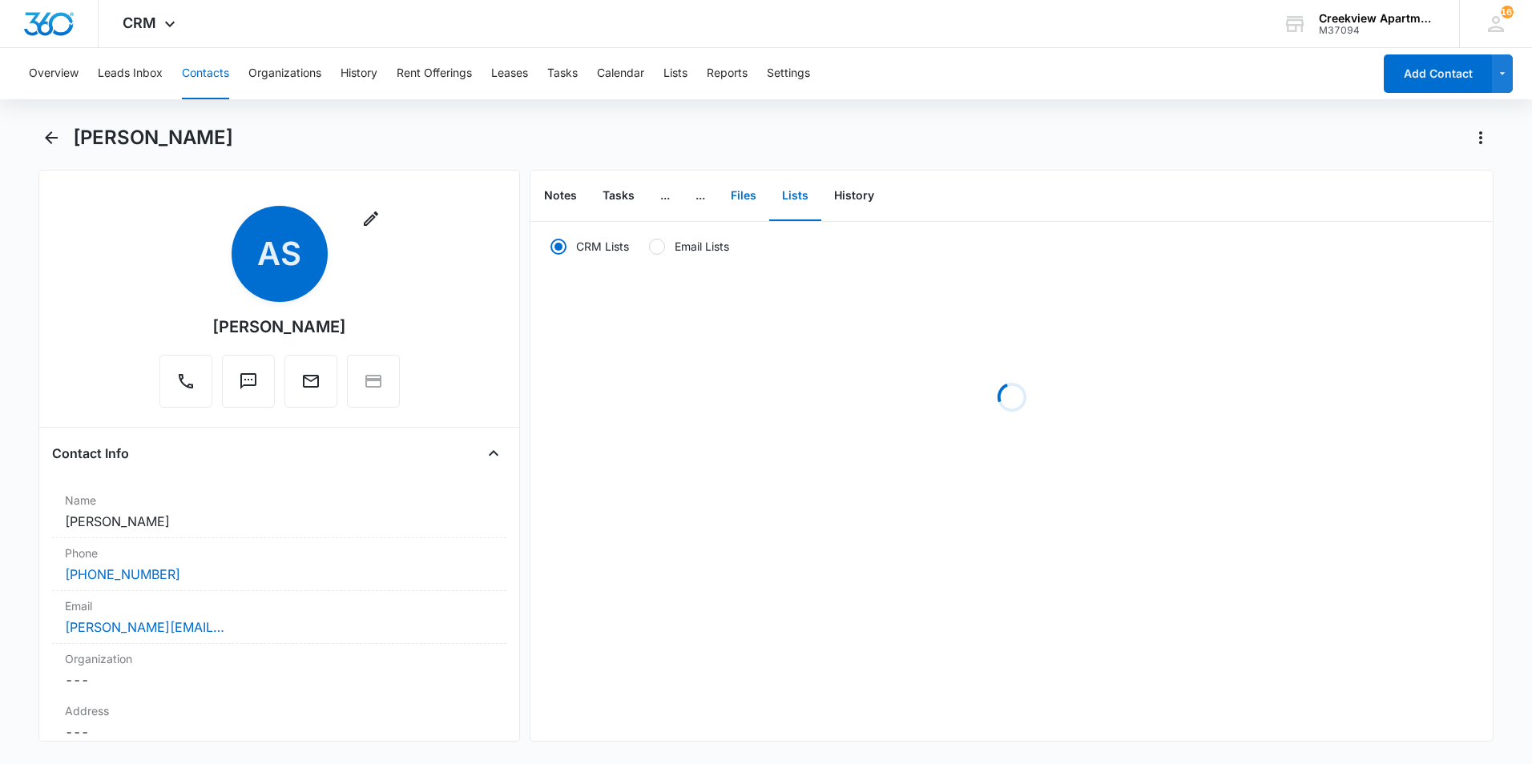
click at [737, 204] on button "Files" at bounding box center [743, 196] width 51 height 50
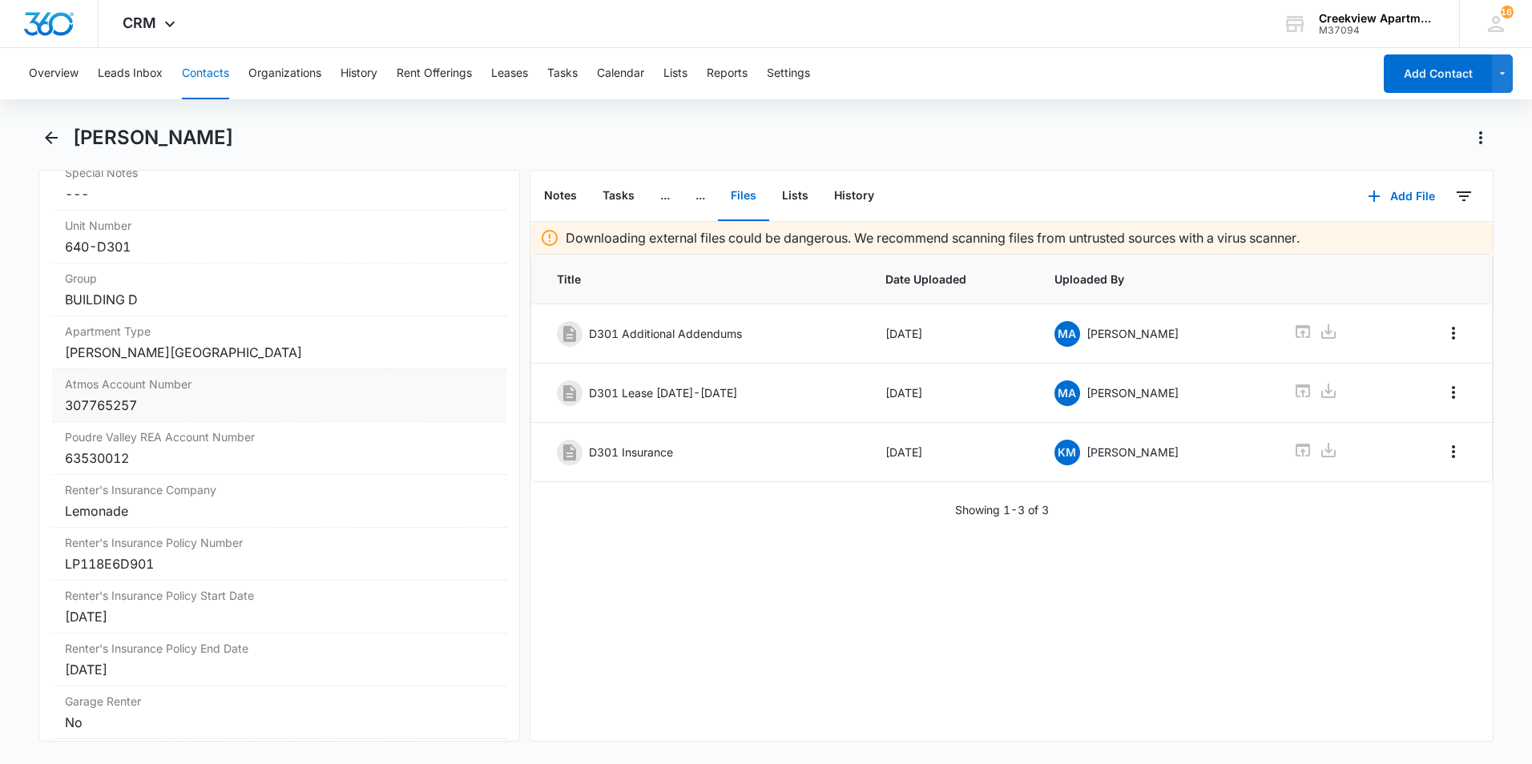
scroll to position [1763, 0]
click at [171, 410] on div "307765257" at bounding box center [279, 406] width 429 height 19
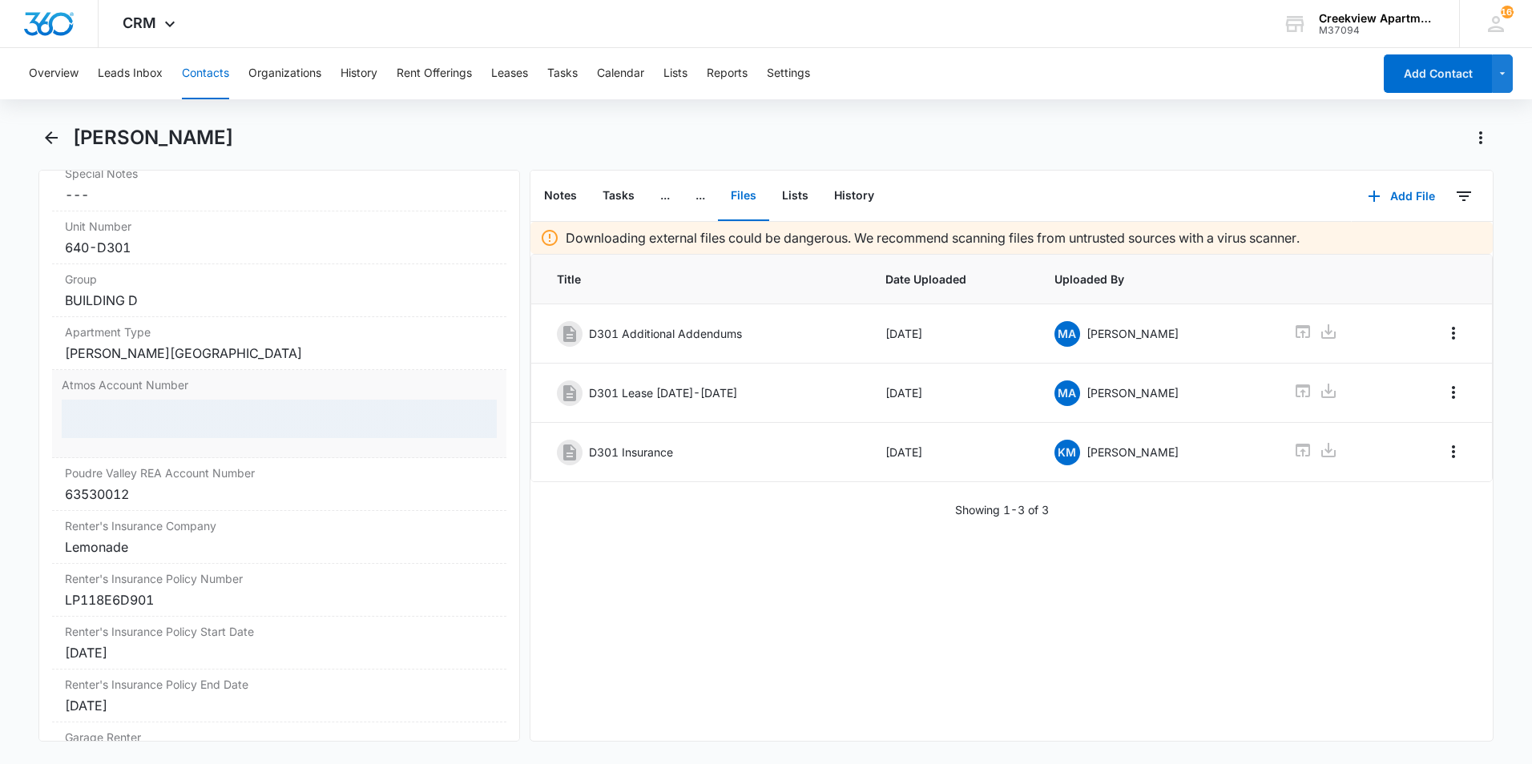
click at [171, 410] on div at bounding box center [279, 419] width 435 height 38
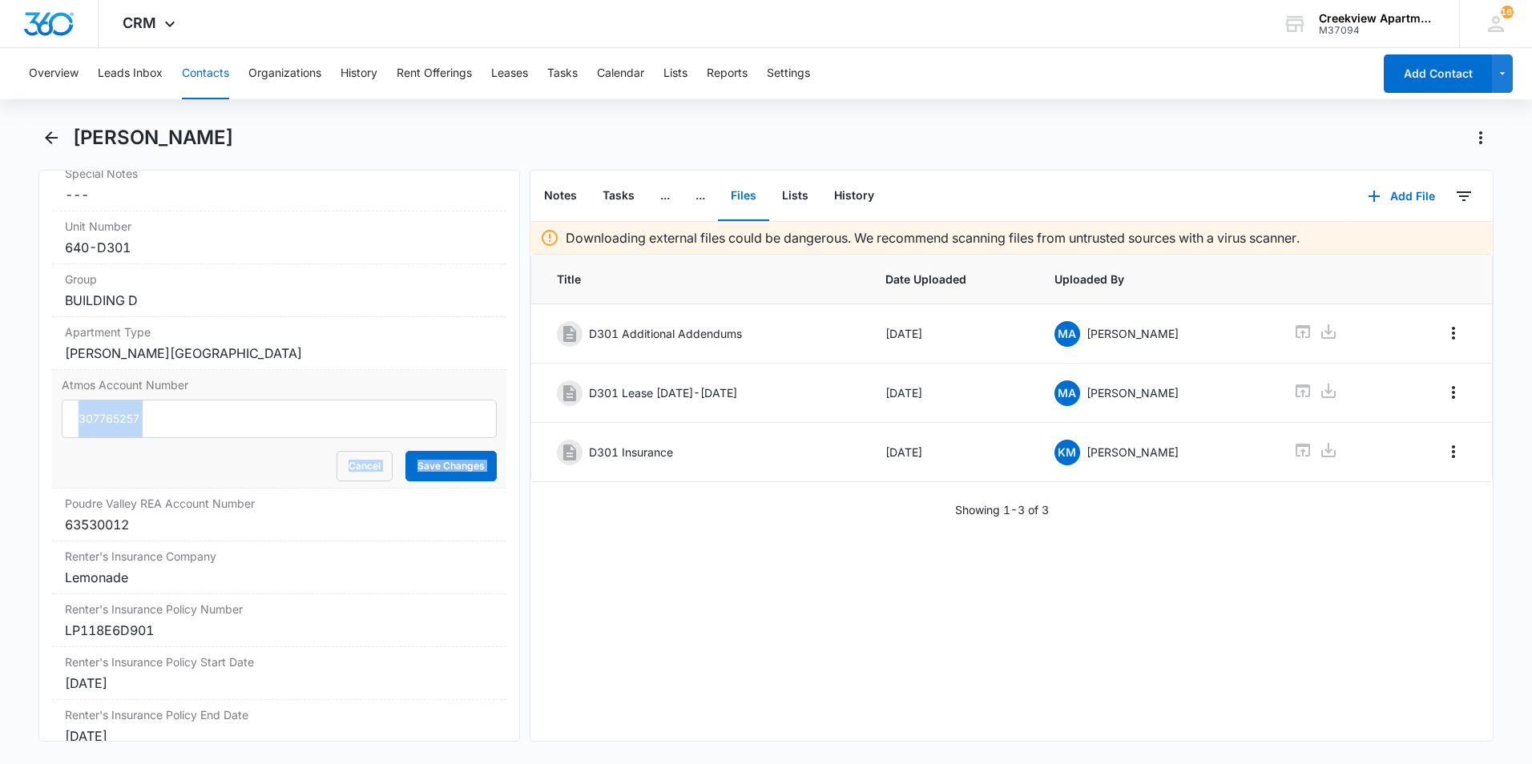
click at [164, 426] on input "307765257" at bounding box center [279, 419] width 435 height 38
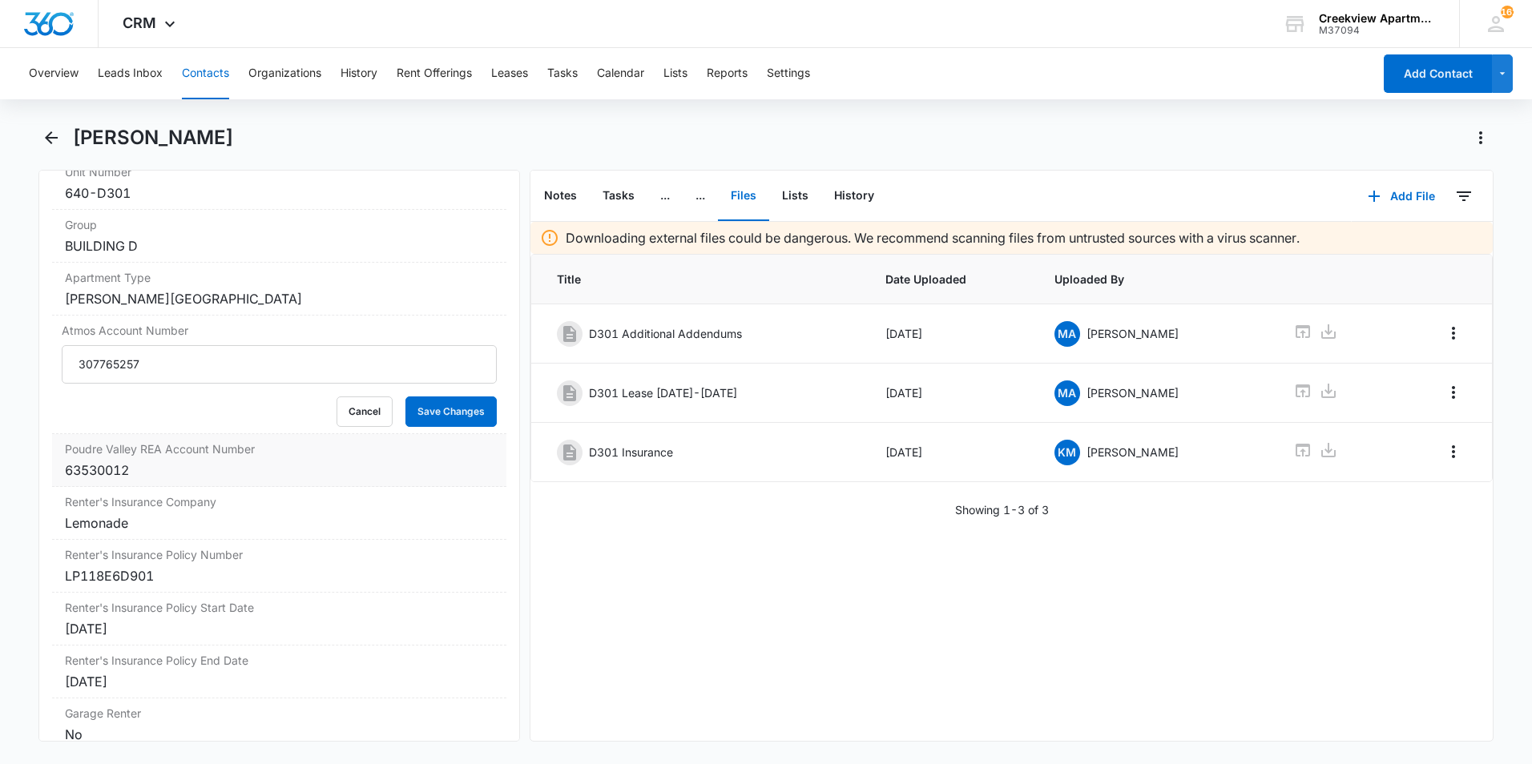
scroll to position [1843, 0]
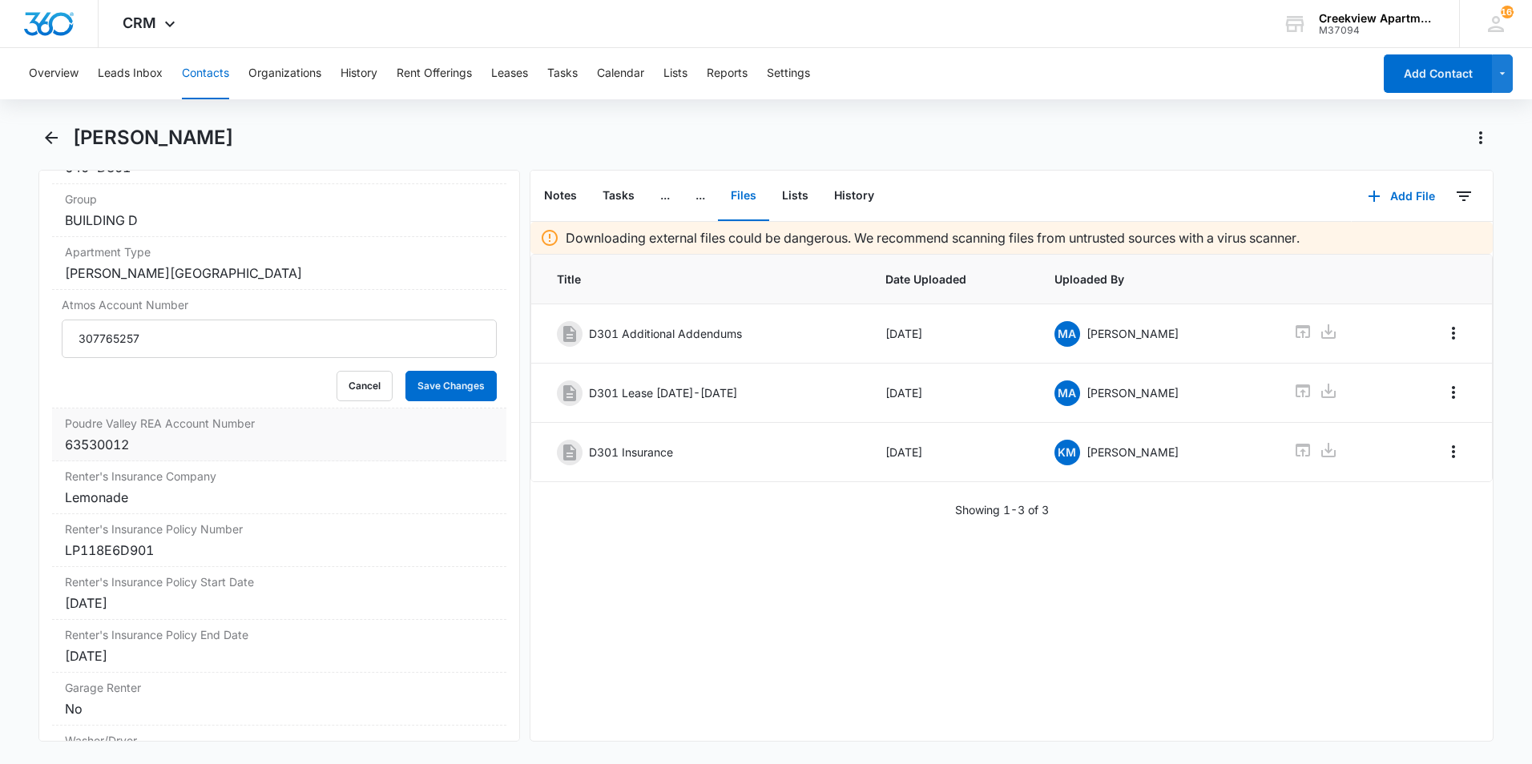
click at [145, 437] on div "63530012" at bounding box center [279, 444] width 429 height 19
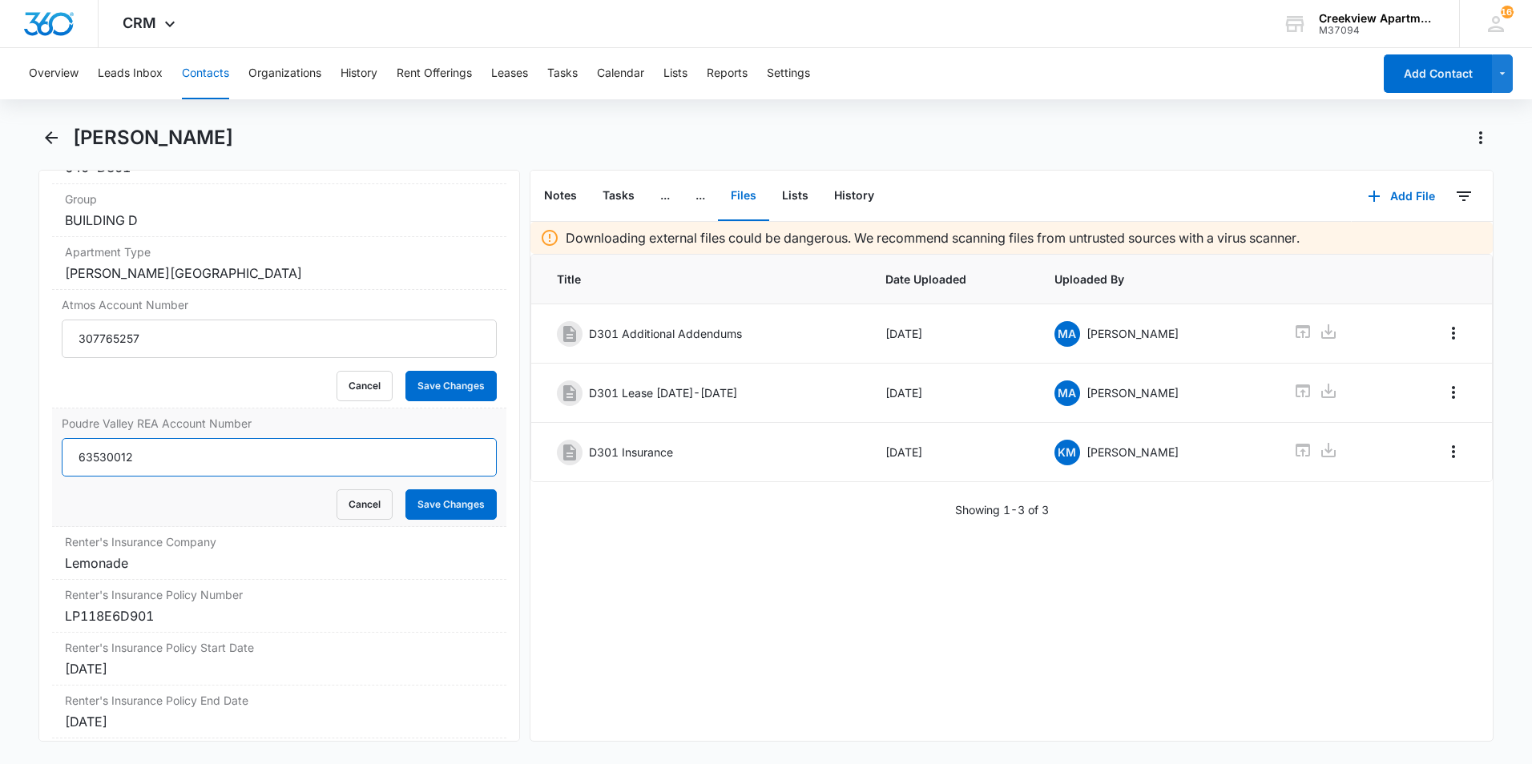
click at [153, 456] on input "63530012" at bounding box center [279, 457] width 435 height 38
click at [52, 140] on icon "Back" at bounding box center [51, 137] width 19 height 19
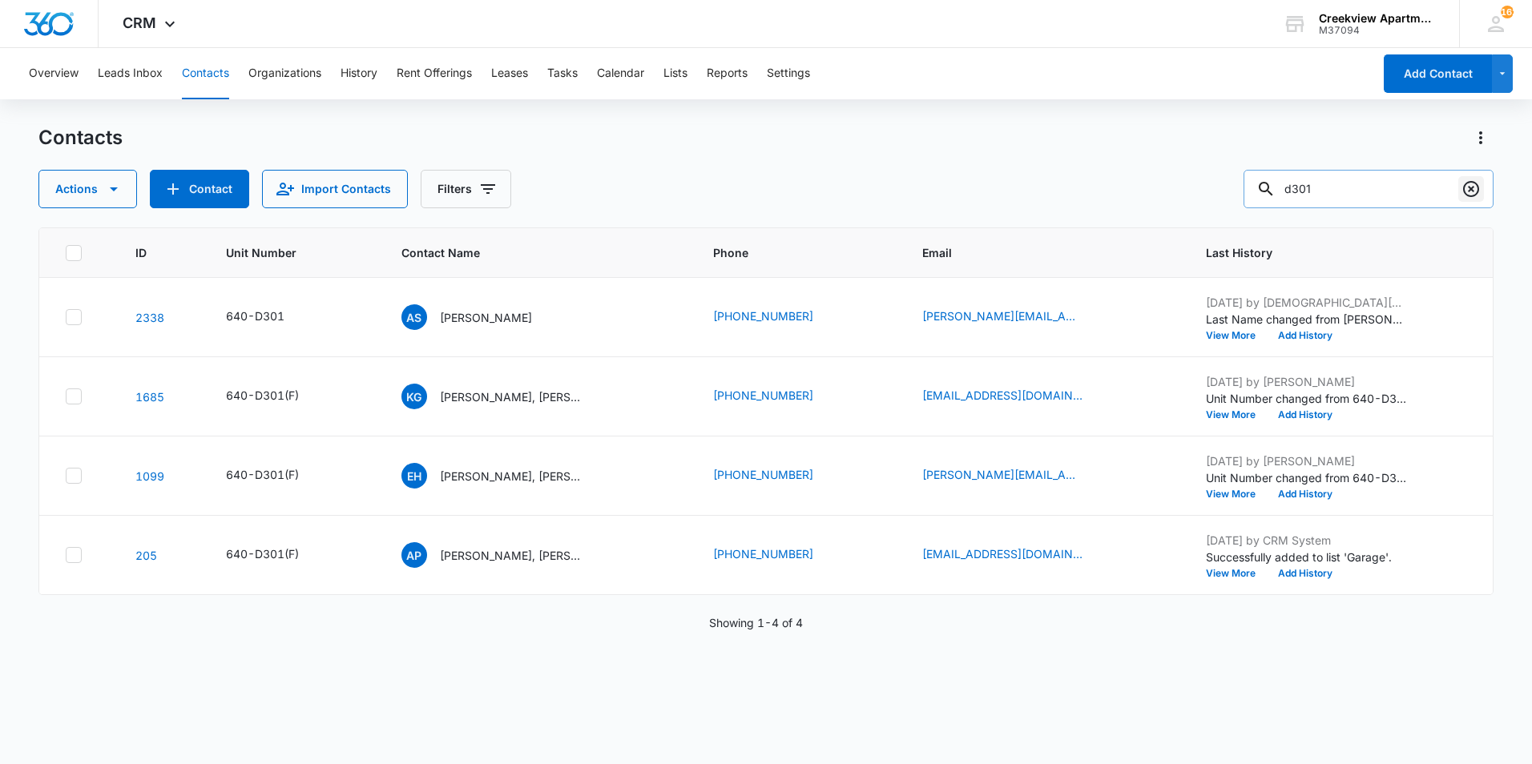
click at [1464, 188] on icon "Clear" at bounding box center [1471, 189] width 16 height 16
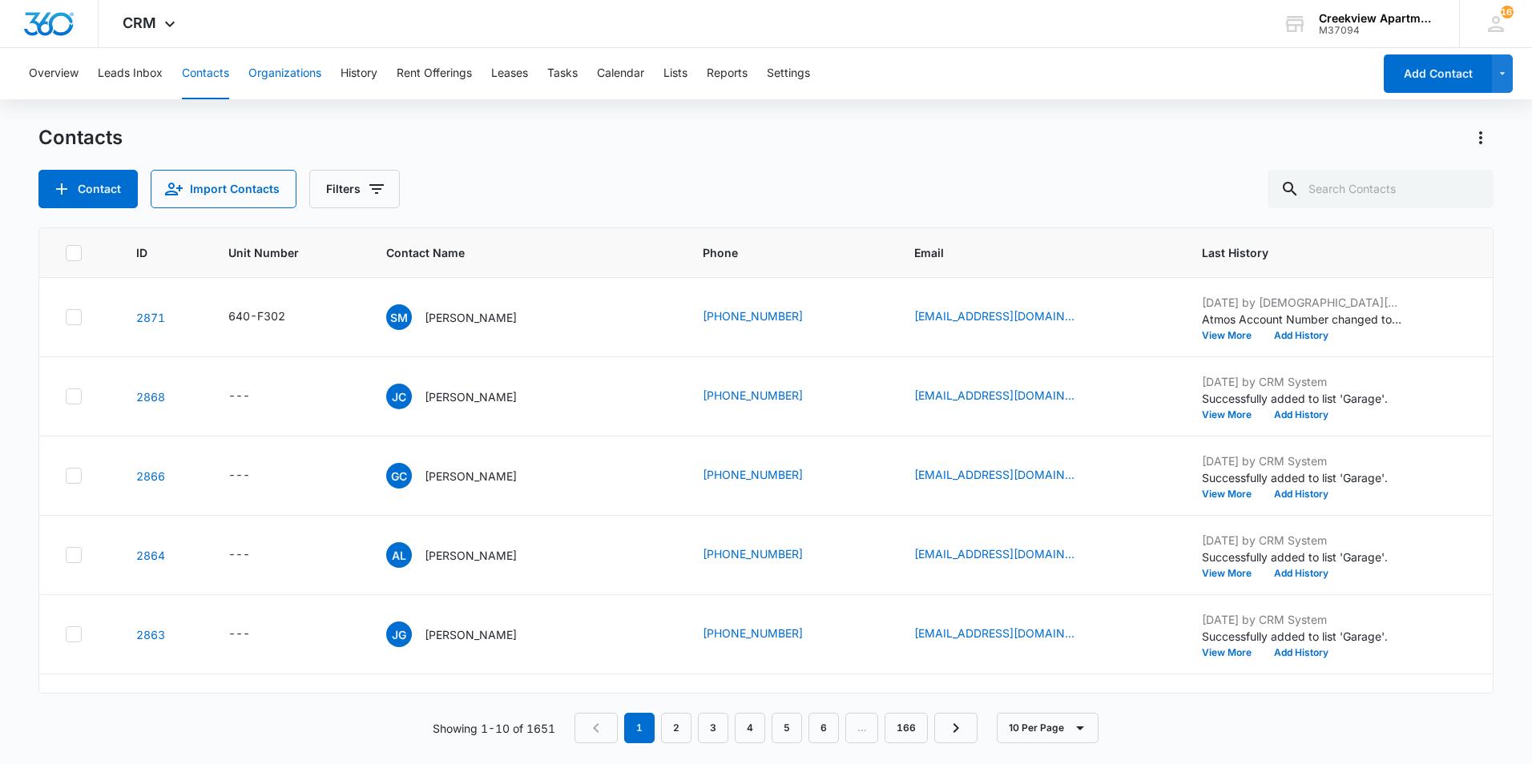
drag, startPoint x: 256, startPoint y: 68, endPoint x: 276, endPoint y: 62, distance: 20.3
click at [257, 69] on button "Organizations" at bounding box center [284, 73] width 73 height 51
